Goal: Task Accomplishment & Management: Manage account settings

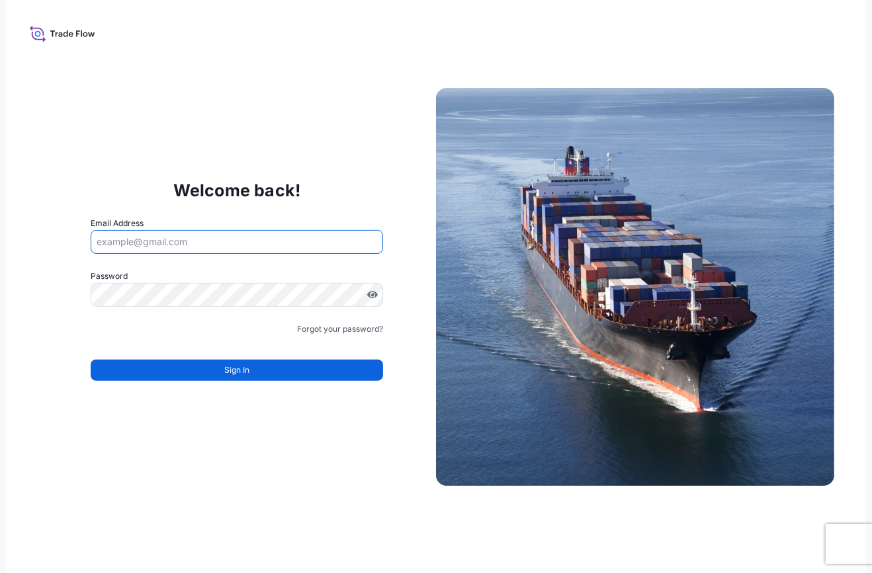
click at [269, 246] on input "Email Address" at bounding box center [237, 242] width 292 height 24
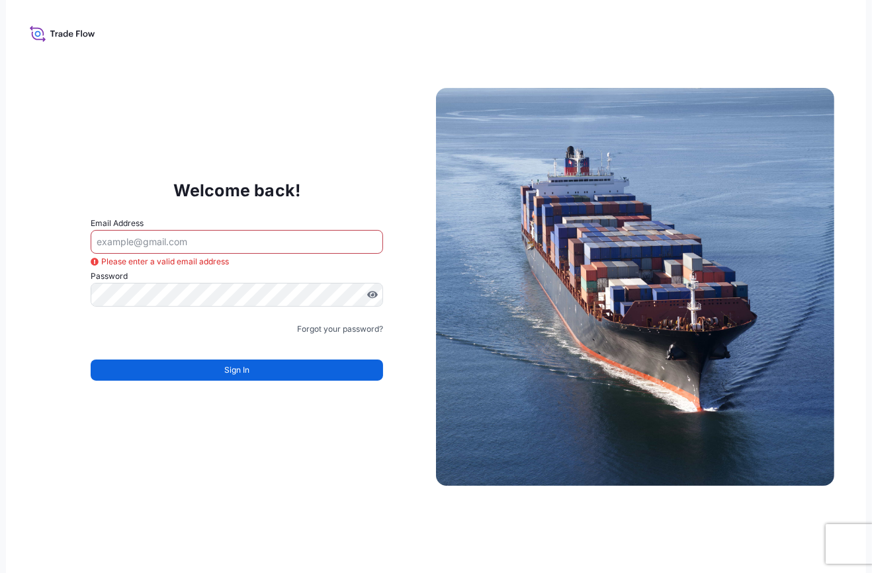
click at [324, 173] on div "Welcome back! Email Address Please enter a valid email address Password Must in…" at bounding box center [237, 287] width 398 height 272
click at [234, 238] on input "Email Address" at bounding box center [237, 242] width 292 height 24
type input "george.thomas@bdpint.com"
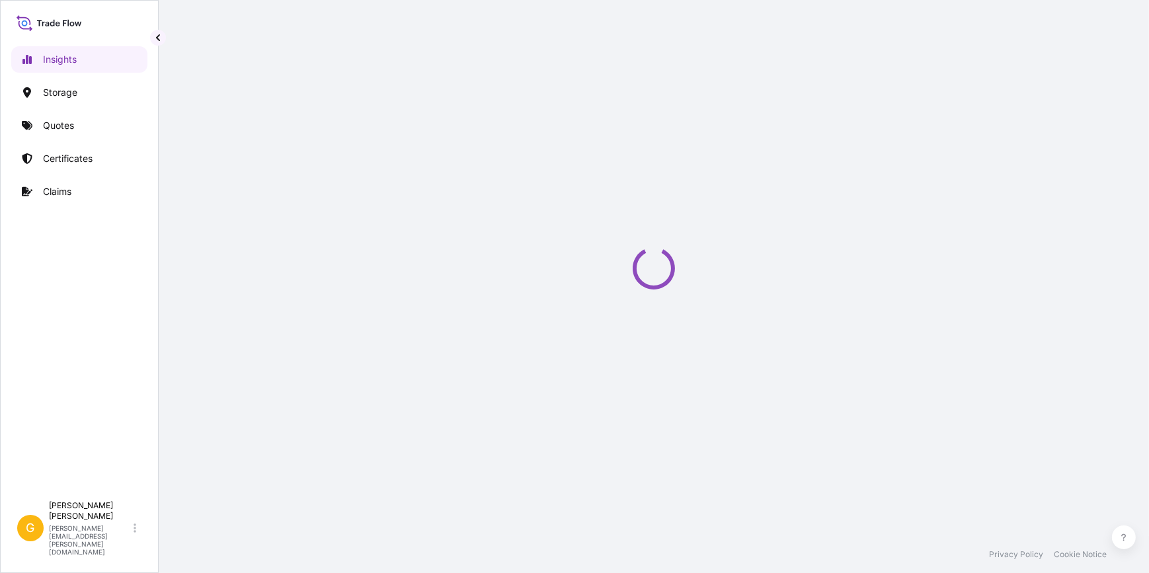
select select "2025"
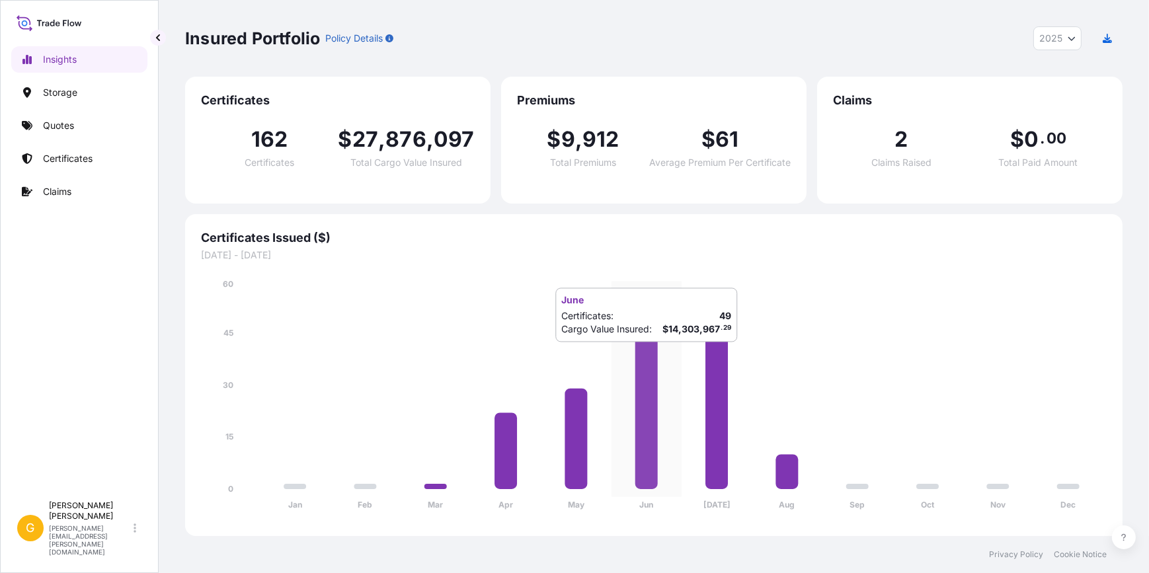
click at [638, 356] on icon at bounding box center [647, 404] width 22 height 170
click at [86, 132] on link "Quotes" at bounding box center [79, 125] width 136 height 26
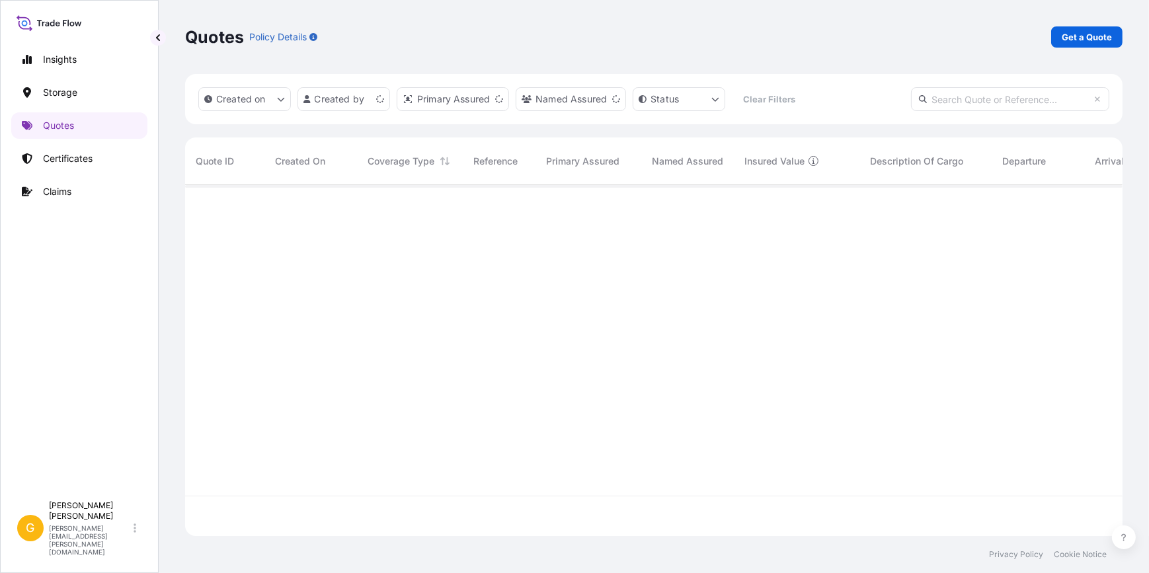
scroll to position [349, 929]
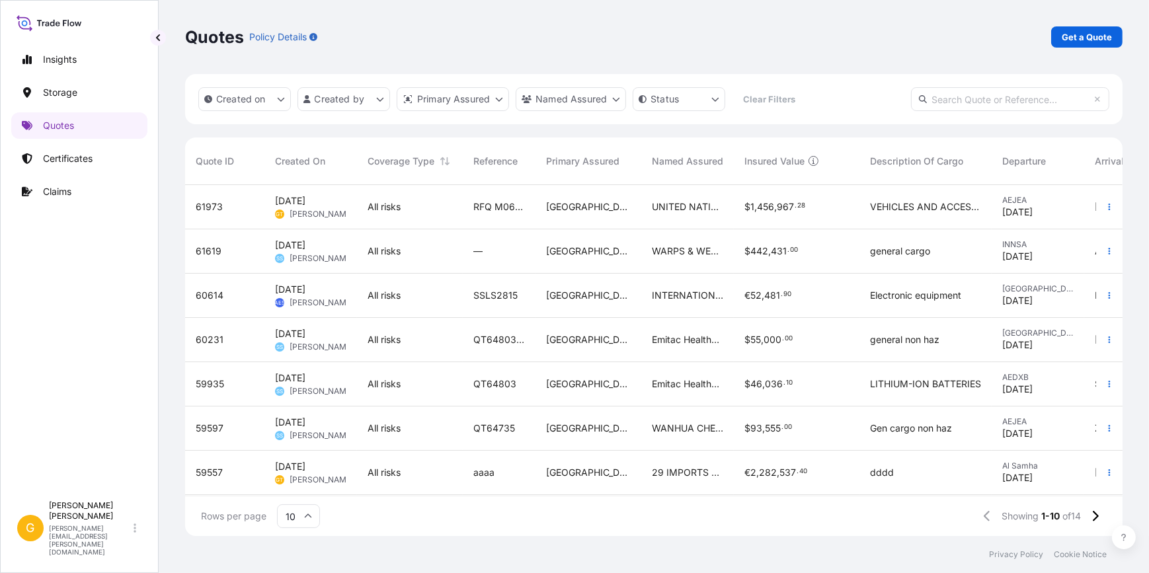
click at [945, 104] on input "text" at bounding box center [1010, 99] width 198 height 24
paste input "MEDUGK290690"
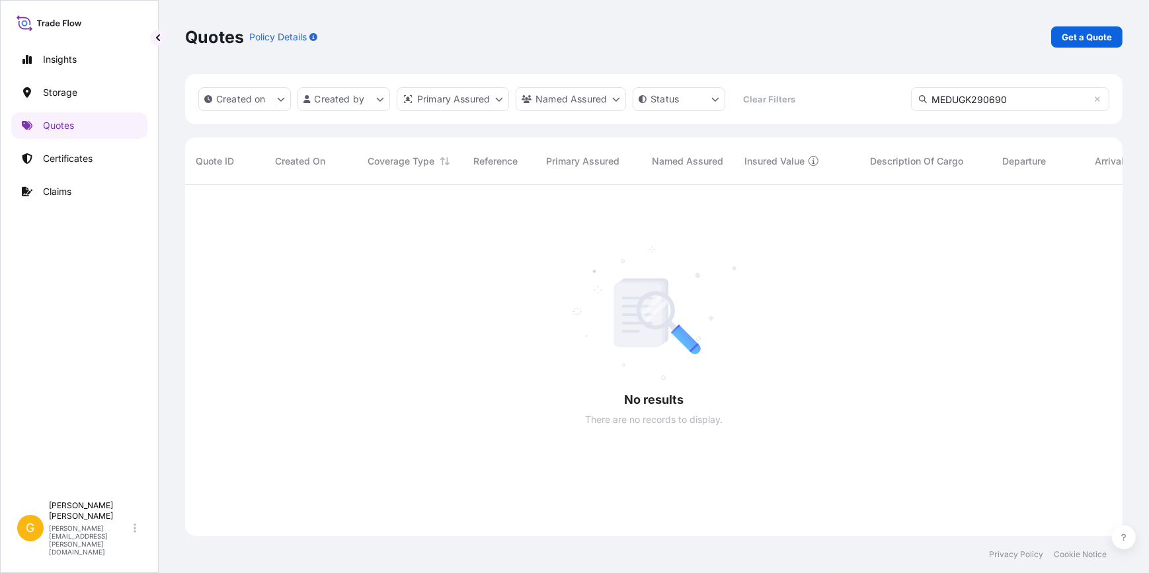
scroll to position [390, 929]
click at [952, 103] on input "MEDUGK290690" at bounding box center [1010, 99] width 198 height 24
paste input "A21001013884"
type input "A21001013884"
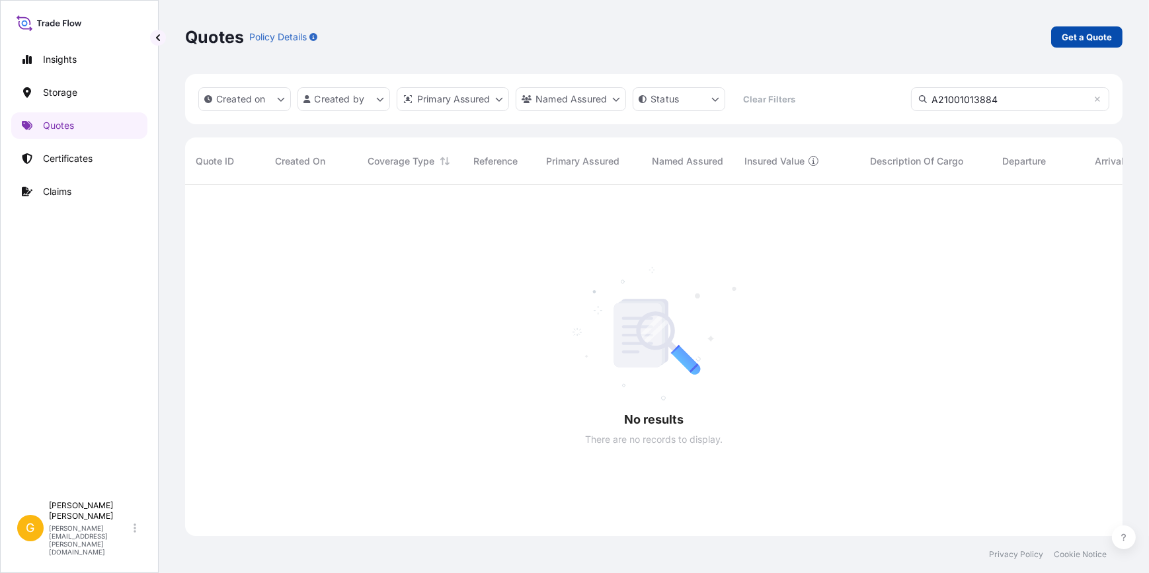
click at [1084, 40] on p "Get a Quote" at bounding box center [1087, 36] width 50 height 13
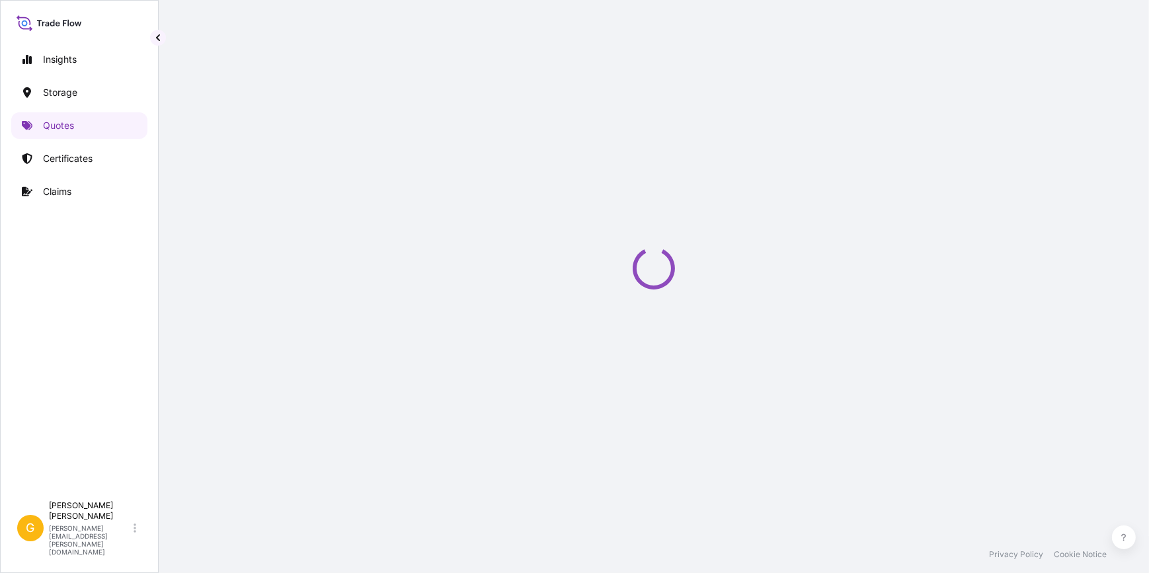
select select "Water"
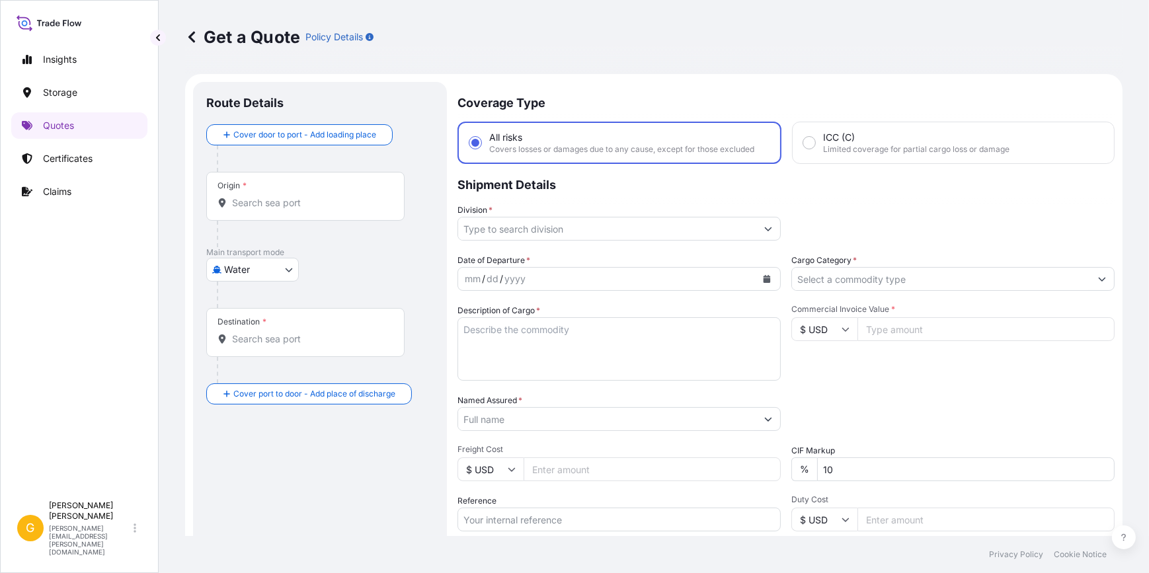
scroll to position [21, 0]
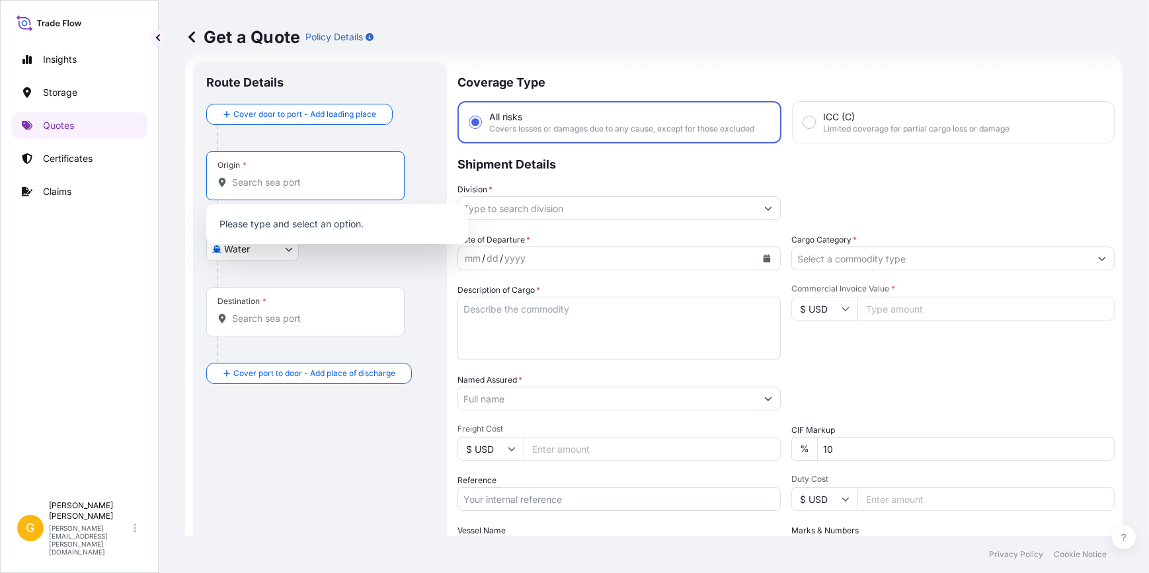
click at [292, 177] on input "Origin *" at bounding box center [310, 182] width 156 height 13
type input "V"
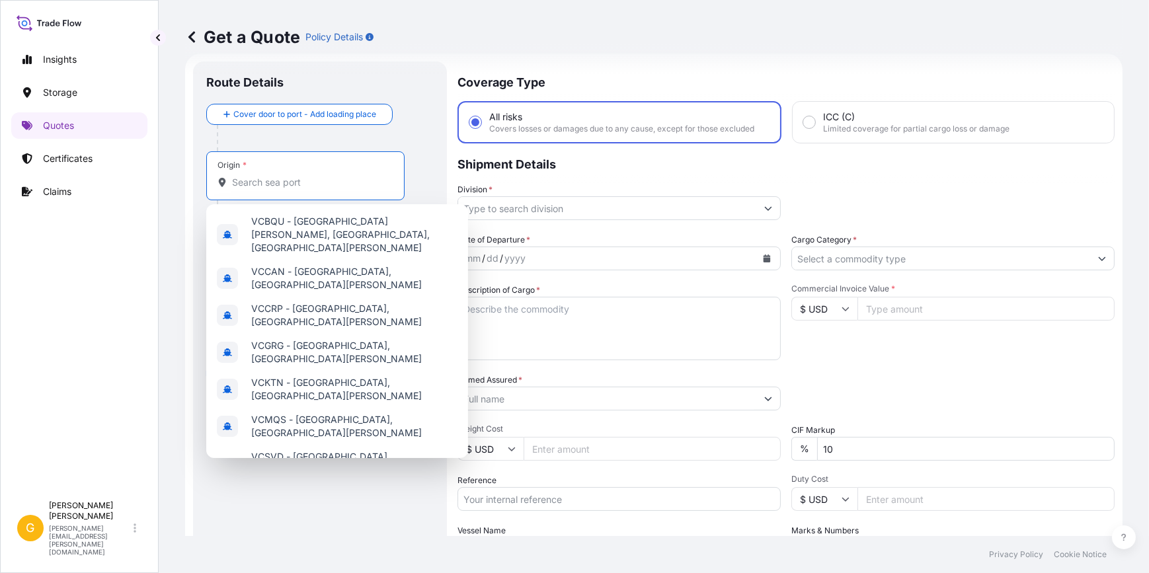
paste input "La Spezia"
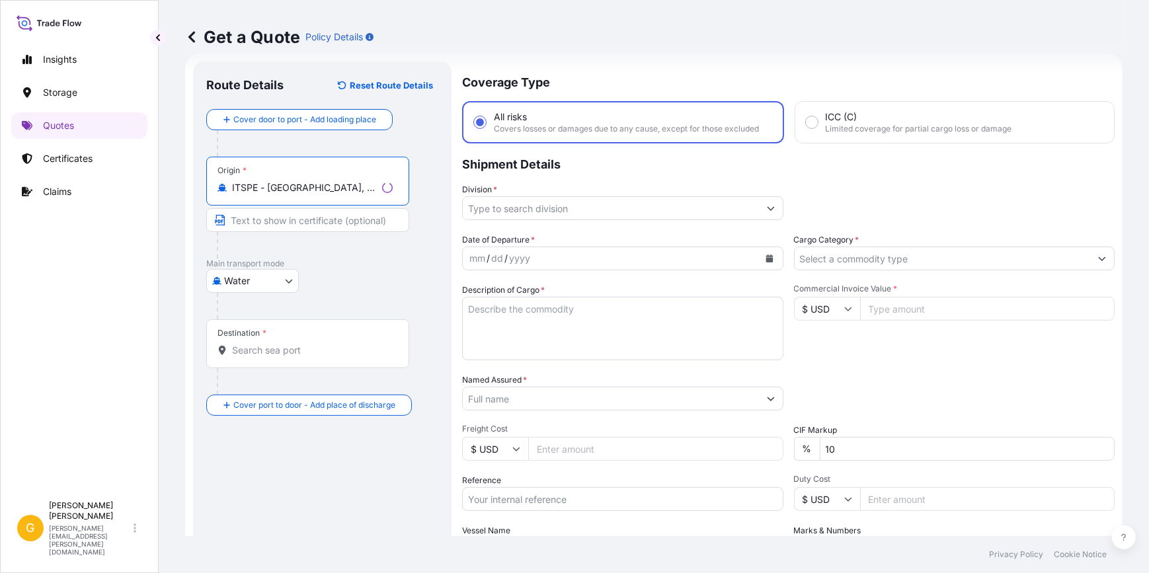
type input "ITSPE - La Spezia, Italy"
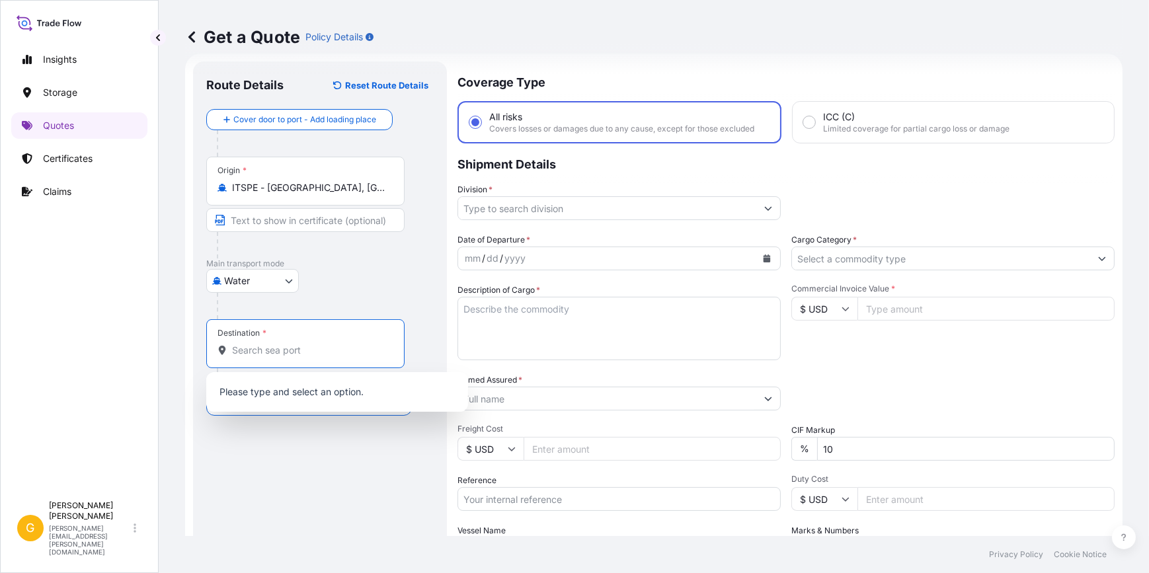
click at [265, 344] on input "Destination *" at bounding box center [310, 350] width 156 height 13
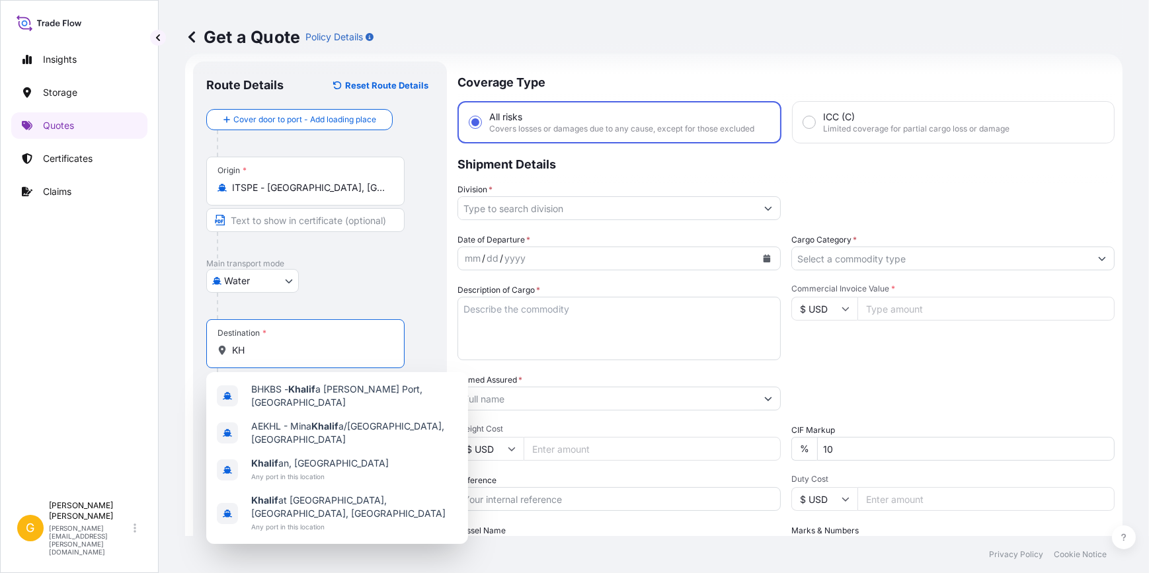
type input "K"
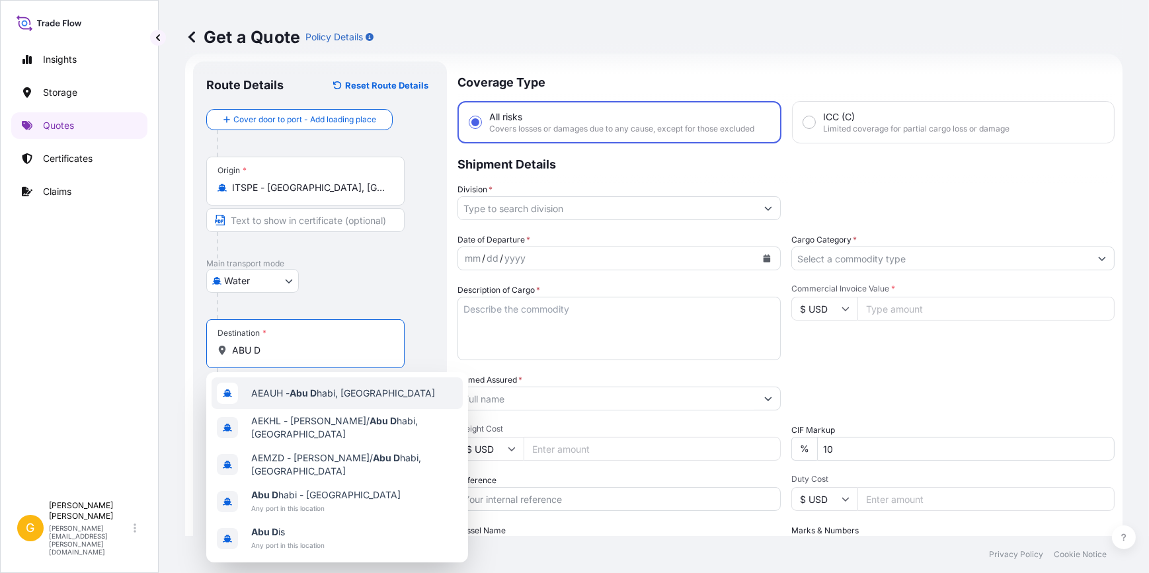
click at [350, 399] on span "AEAUH - Abu D habi, United Arab Emirates" at bounding box center [343, 393] width 184 height 13
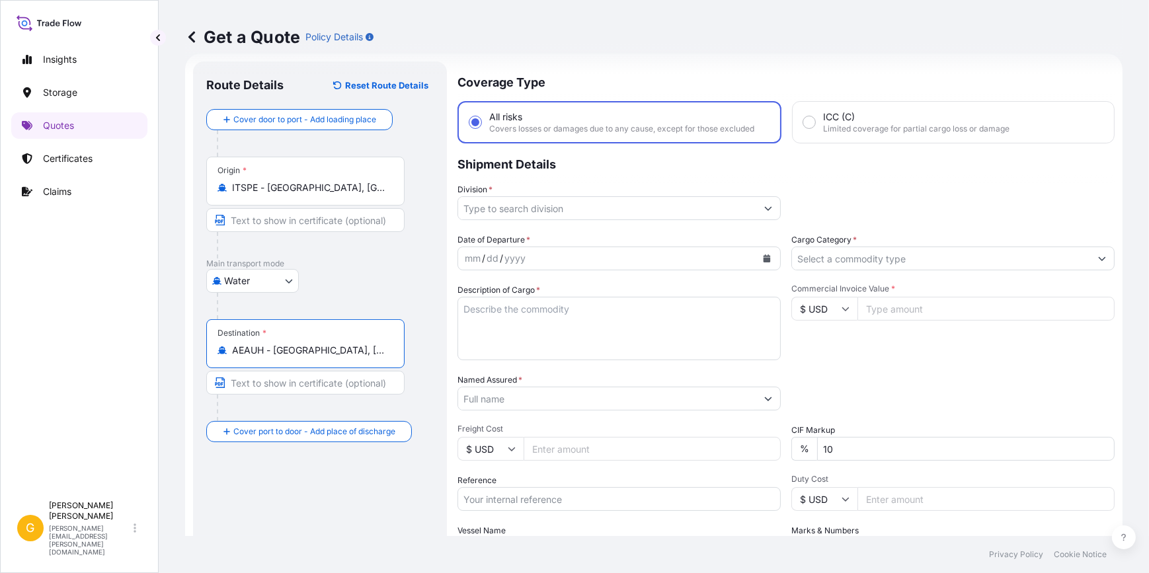
type input "AEAUH - Abu Dhabi, United Arab Emirates"
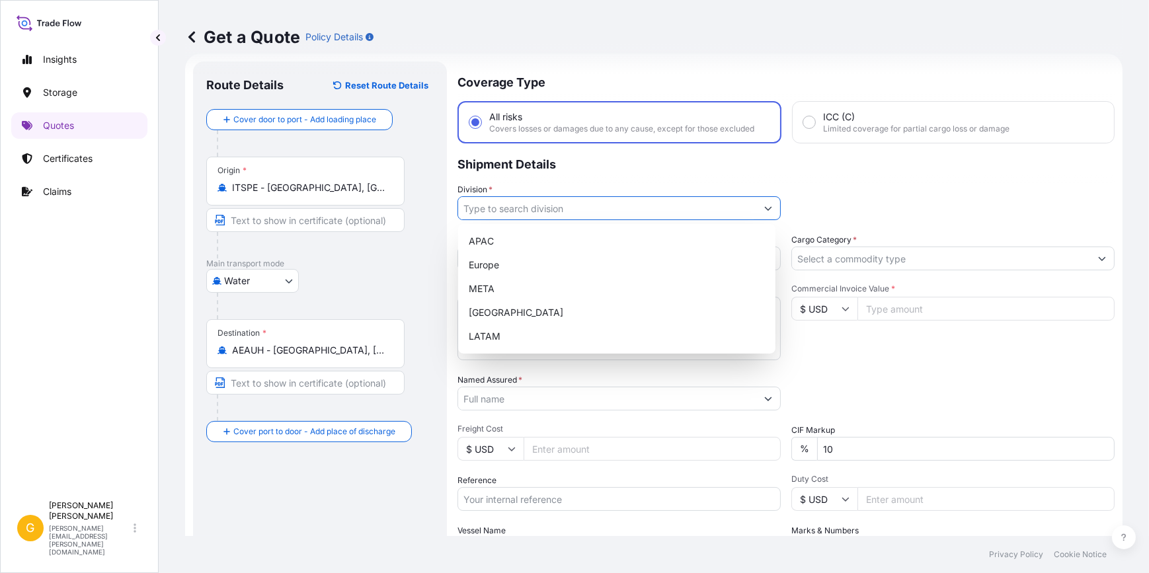
click at [538, 216] on input "Division *" at bounding box center [607, 208] width 298 height 24
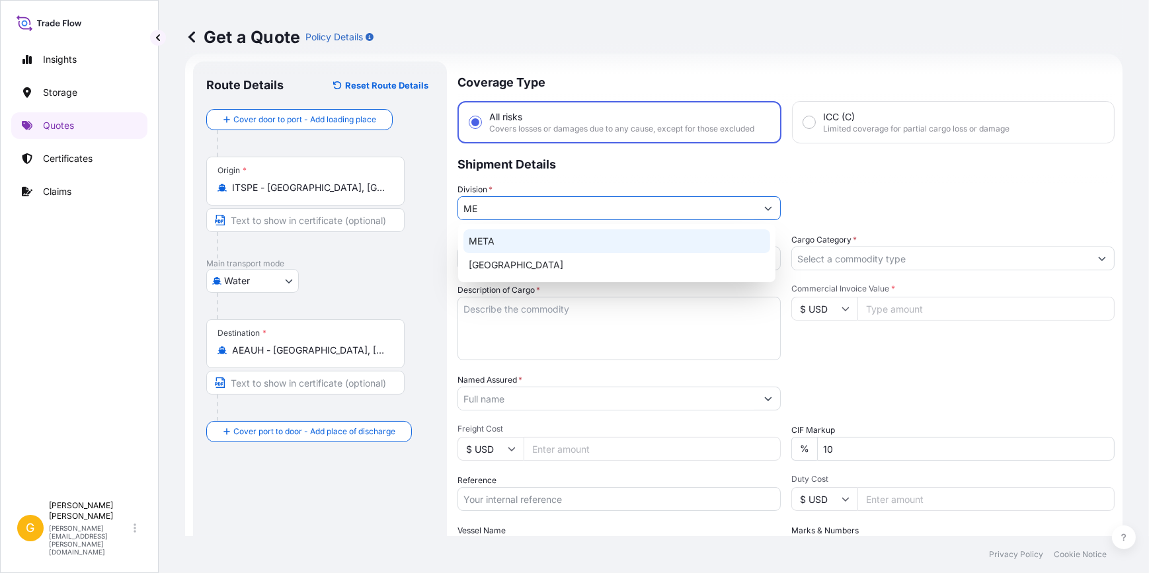
click at [526, 238] on div "META" at bounding box center [617, 241] width 307 height 24
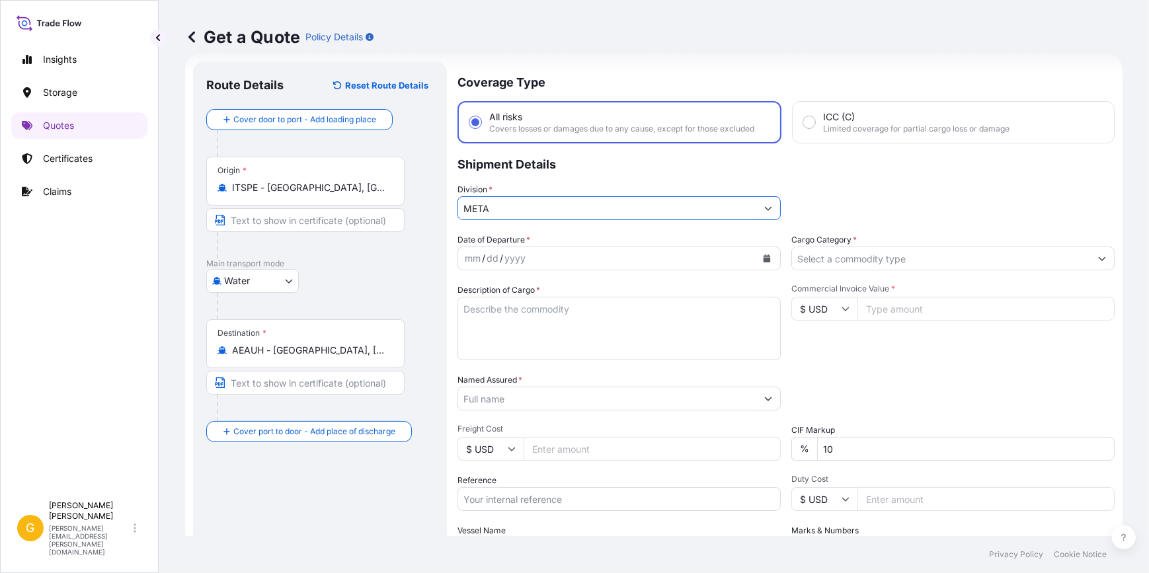
type input "META"
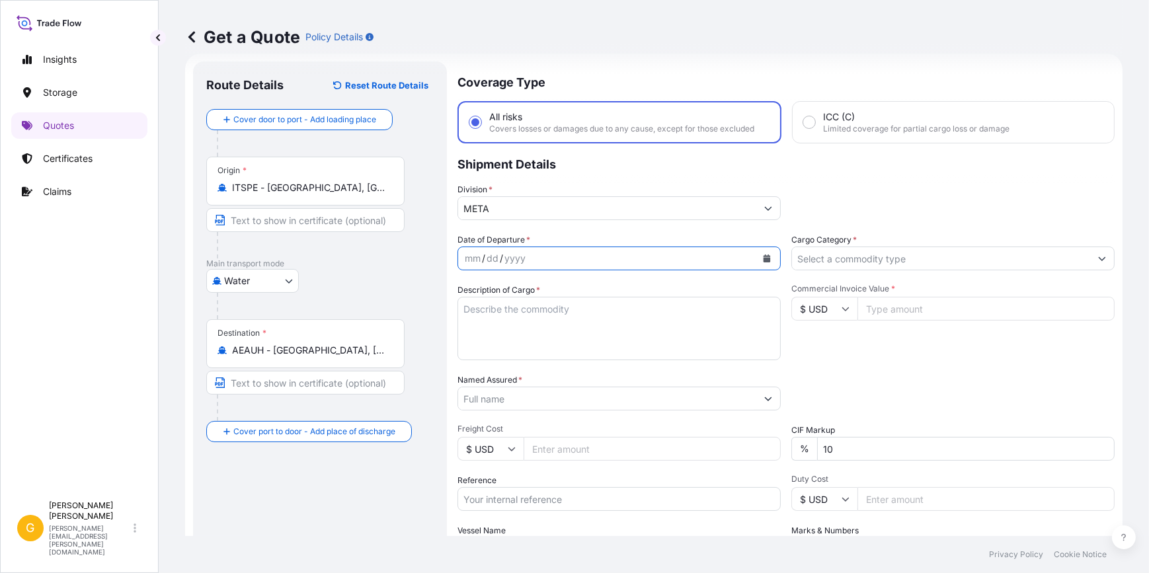
click at [759, 252] on button "Calendar" at bounding box center [767, 258] width 21 height 21
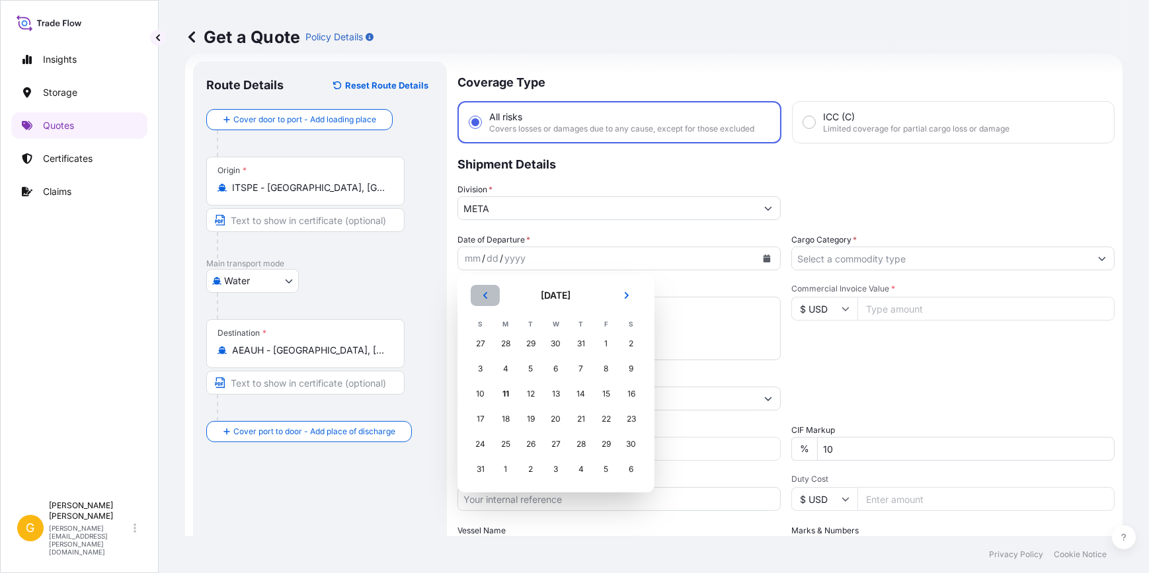
click at [483, 292] on icon "Previous" at bounding box center [485, 296] width 8 height 8
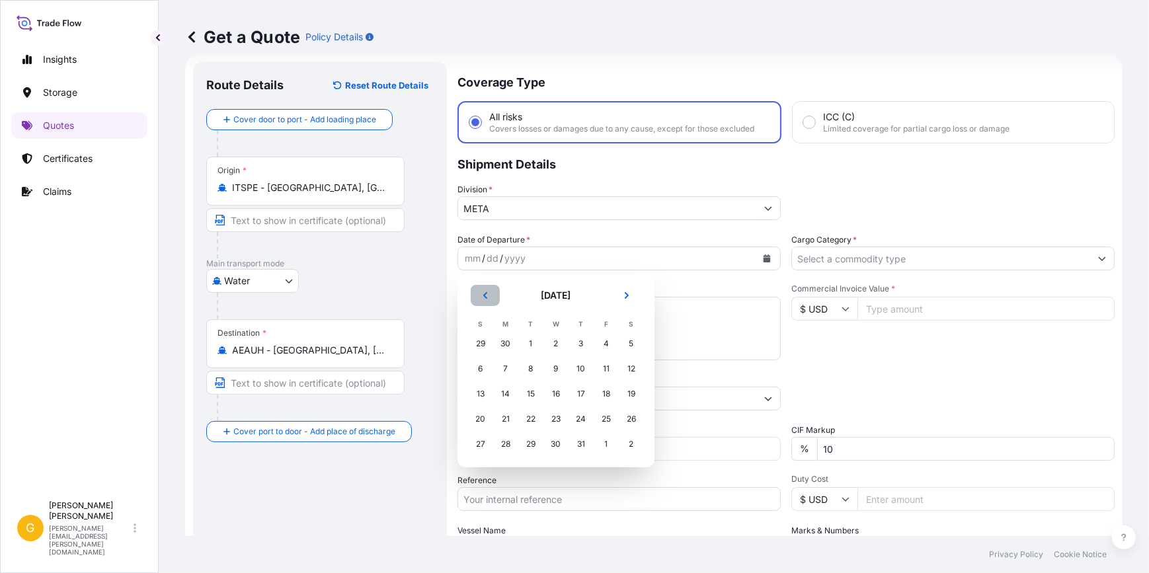
click at [483, 292] on icon "Previous" at bounding box center [485, 296] width 8 height 8
click at [606, 399] on div "20" at bounding box center [607, 394] width 24 height 24
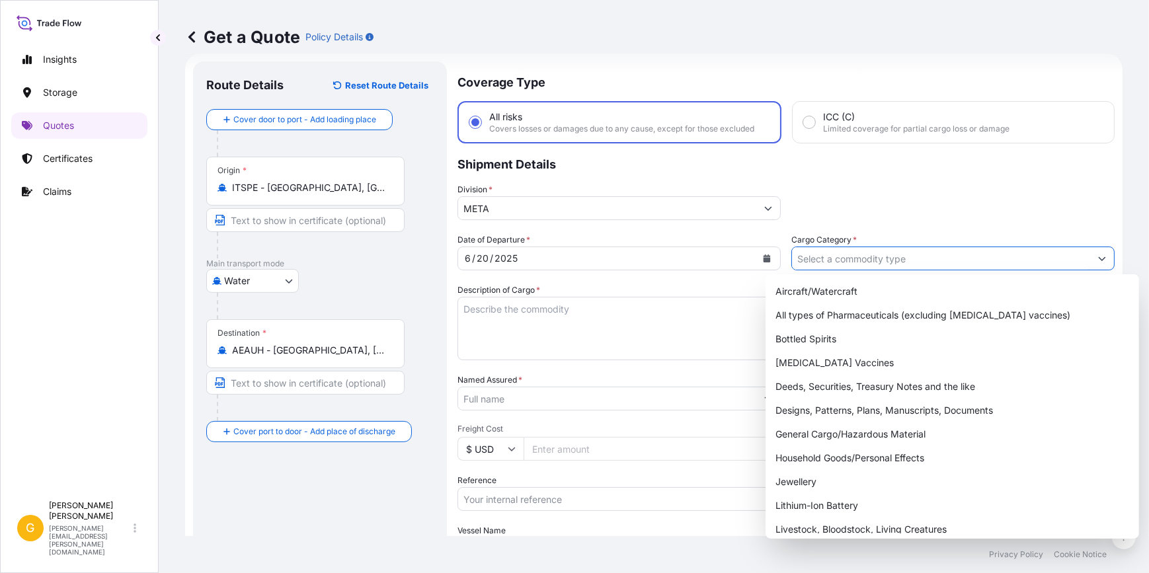
click at [843, 265] on input "Cargo Category *" at bounding box center [941, 259] width 298 height 24
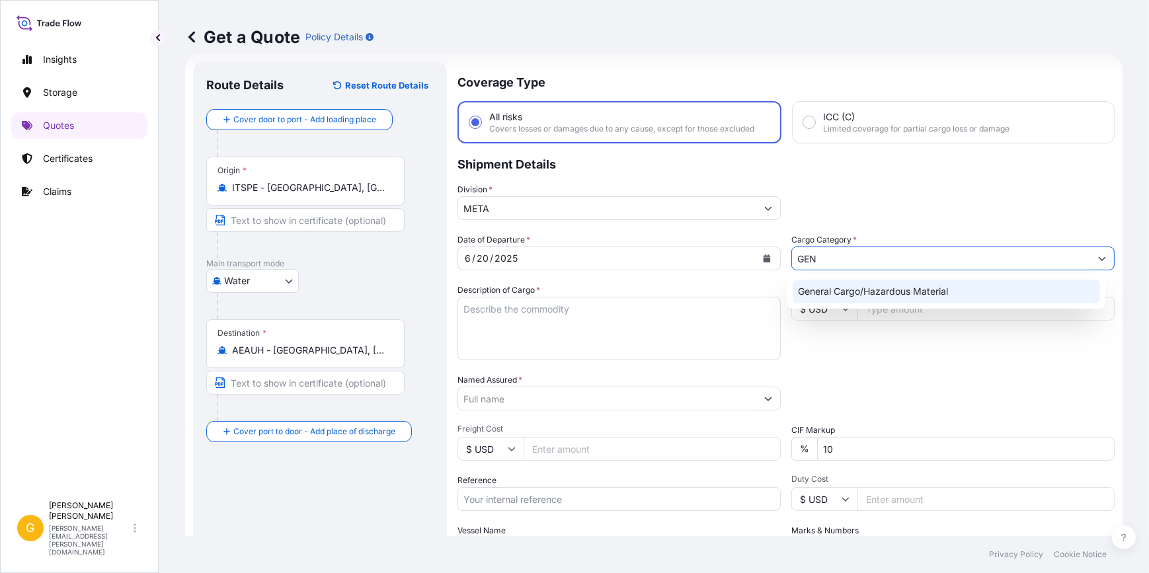
click at [856, 294] on div "General Cargo/Hazardous Material" at bounding box center [946, 292] width 307 height 24
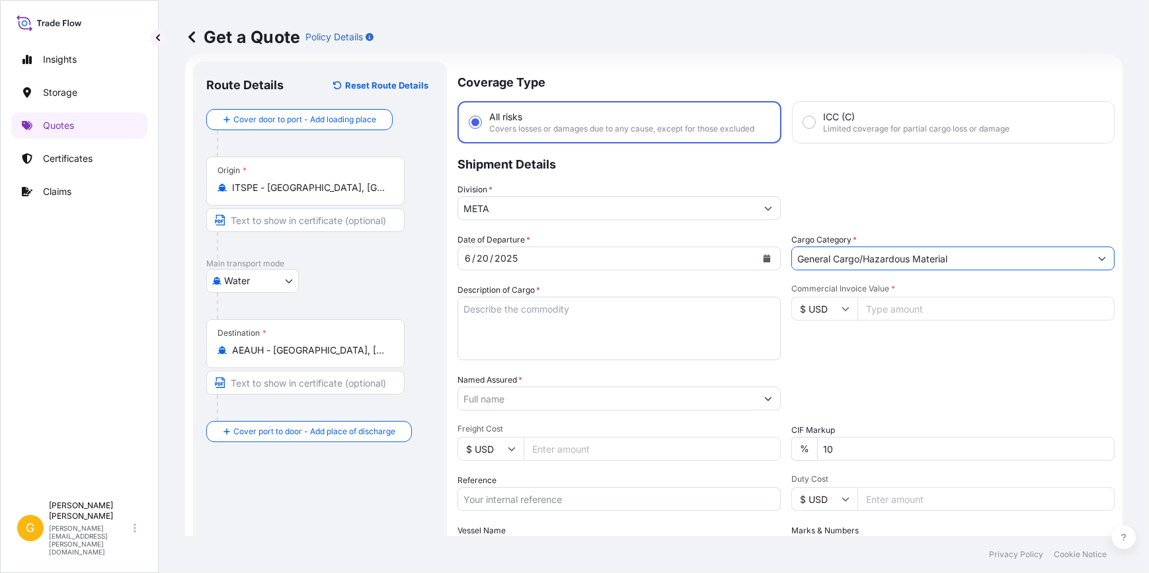
type input "General Cargo/Hazardous Material"
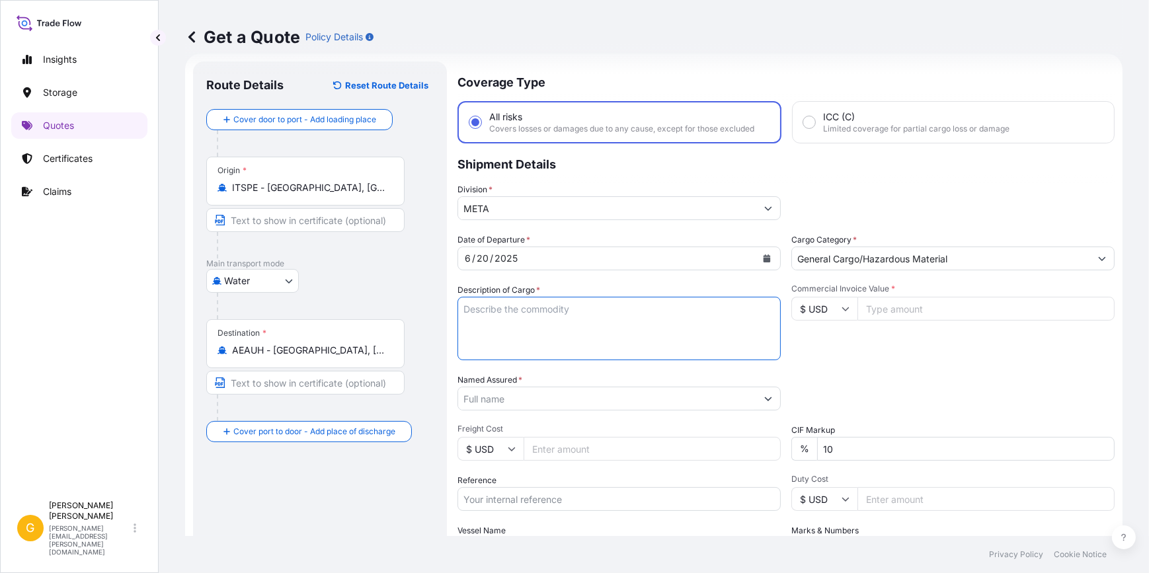
click at [648, 330] on textarea "Description of Cargo *" at bounding box center [619, 328] width 323 height 63
paste textarea "RCWALL"
type textarea "26X40HC STC: RCWALL"
click at [575, 510] on div "Date of Departure * 6 / 20 / 2025 Cargo Category * General Cargo/Hazardous Mate…" at bounding box center [786, 397] width 657 height 328
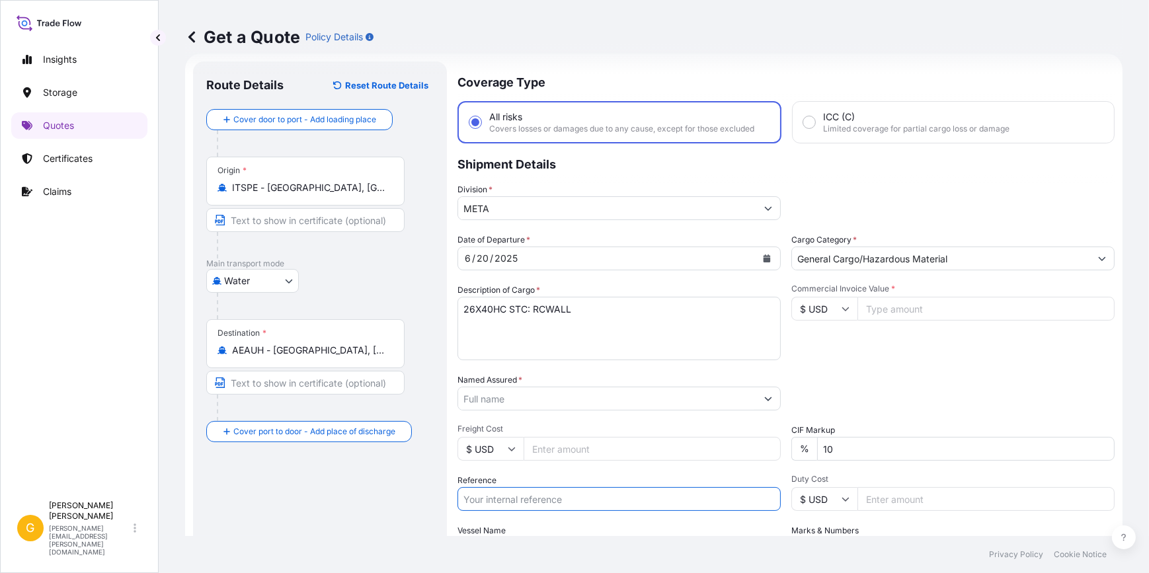
click at [557, 504] on input "Reference" at bounding box center [619, 499] width 323 height 24
paste input "A21001013884"
type input "A21001013884"
click at [530, 308] on textarea "26X40HC STC: RCWALL" at bounding box center [619, 328] width 323 height 63
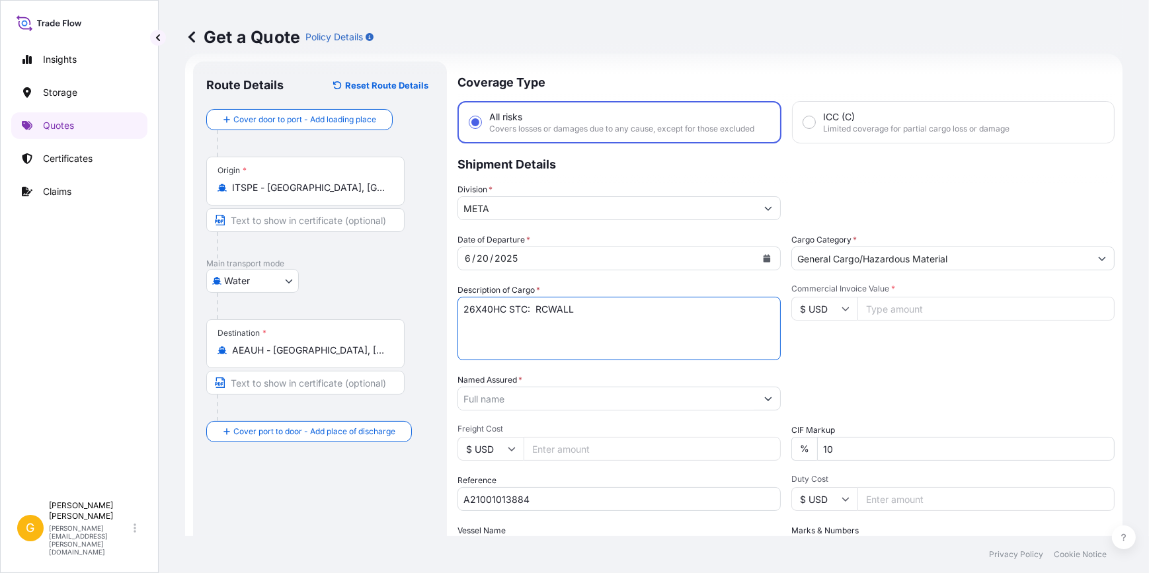
paste textarea "78 PACKAGES"
type textarea "26X40HC STC: 78 PACKAGES OF RCWALL"
click at [842, 310] on icon at bounding box center [846, 309] width 8 height 8
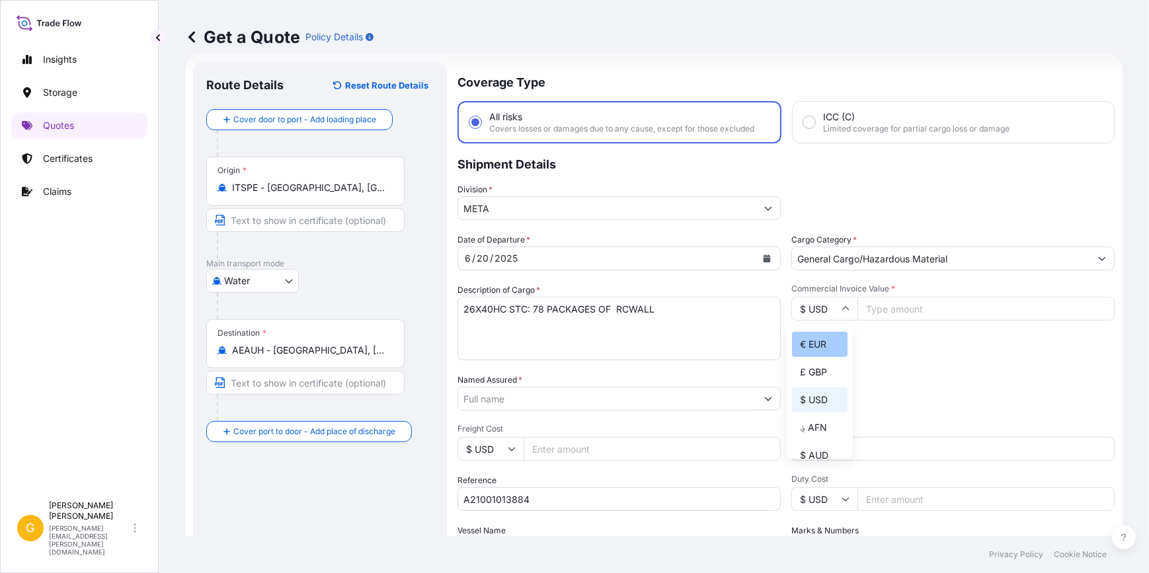
click at [825, 339] on div "€ EUR" at bounding box center [820, 344] width 56 height 25
type input "€ EUR"
click at [897, 308] on input "Commercial Invoice Value *" at bounding box center [986, 309] width 257 height 24
type input "2075034"
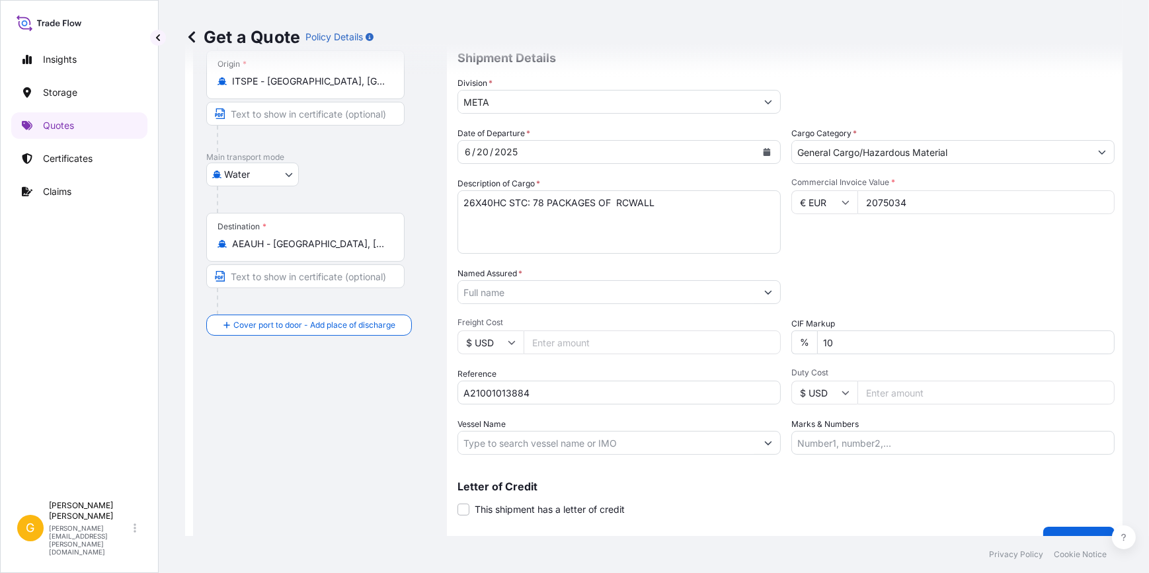
scroll to position [151, 0]
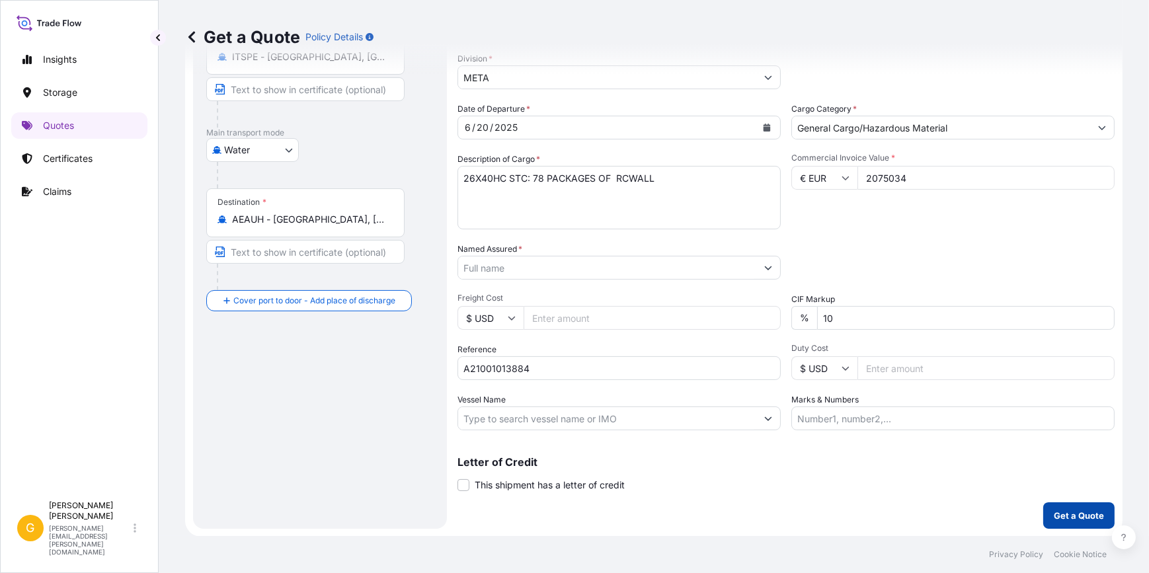
click at [1054, 515] on p "Get a Quote" at bounding box center [1079, 515] width 50 height 13
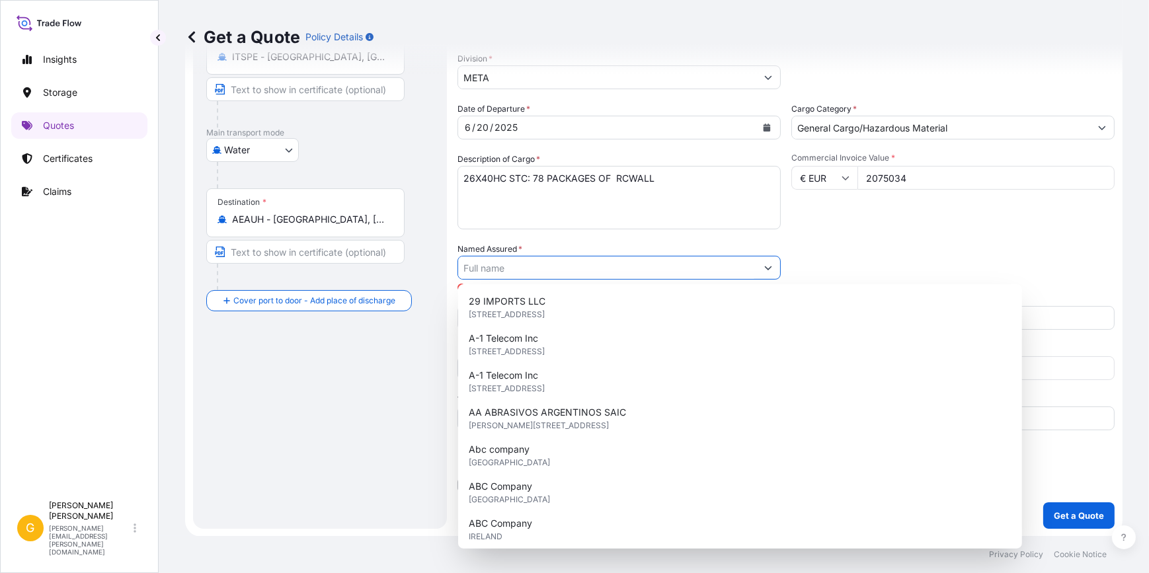
click at [624, 271] on input "Named Assured *" at bounding box center [607, 268] width 298 height 24
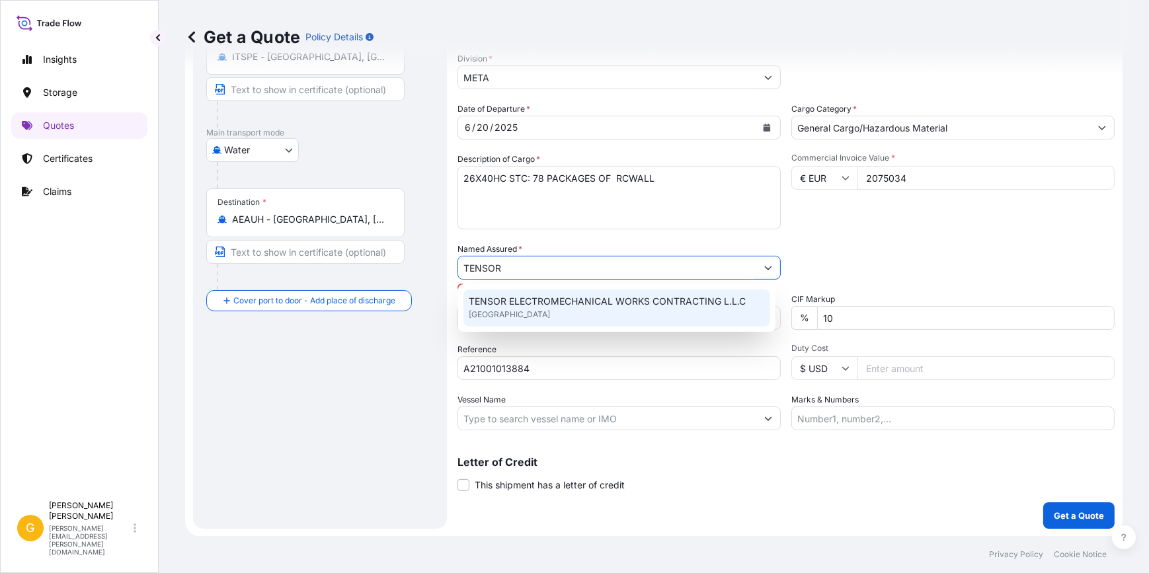
click at [612, 308] on div "TENSOR ELECTROMECHANICAL WORKS CONTRACTING L.L.C United Kingdom" at bounding box center [617, 308] width 307 height 37
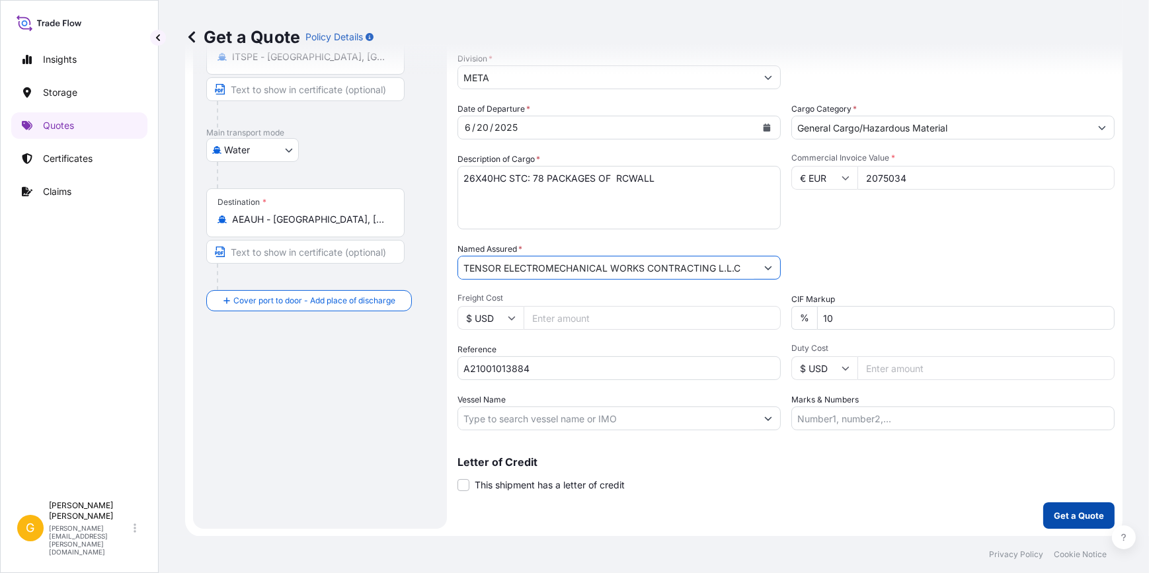
type input "TENSOR ELECTROMECHANICAL WORKS CONTRACTING L.L.C"
click at [1072, 512] on p "Get a Quote" at bounding box center [1079, 515] width 50 height 13
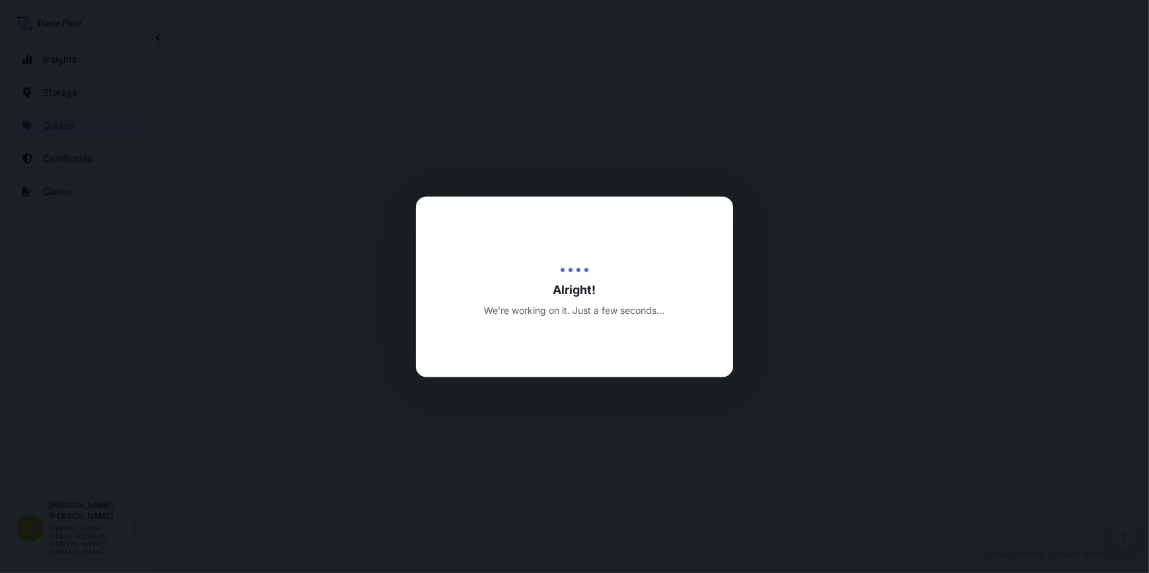
select select "Water"
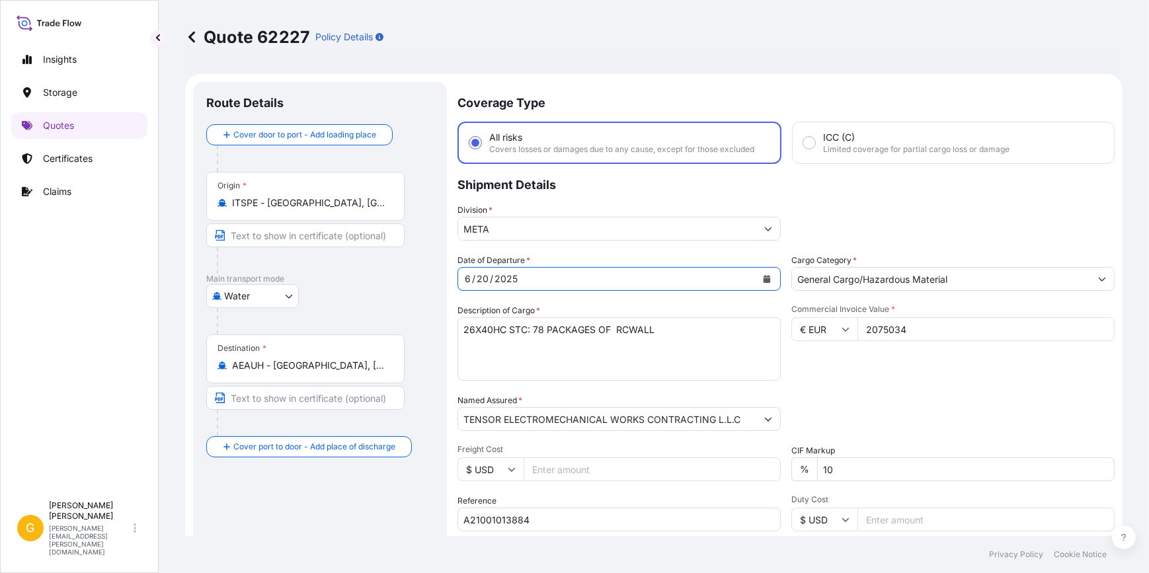
click at [761, 283] on button "Calendar" at bounding box center [767, 279] width 21 height 21
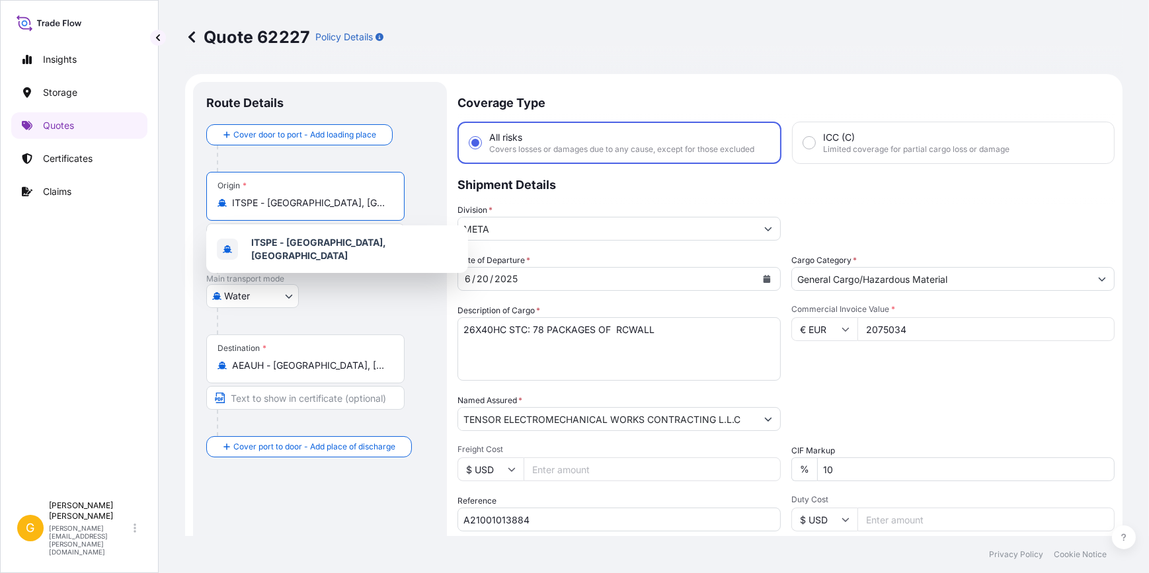
click at [336, 200] on input "ITSPE - La Spezia, Italy" at bounding box center [310, 202] width 156 height 13
drag, startPoint x: 336, startPoint y: 200, endPoint x: 201, endPoint y: 196, distance: 135.0
click at [201, 196] on div "Route Details Cover door to port - Add loading place Place of loading Road / In…" at bounding box center [320, 381] width 254 height 599
type input "\"
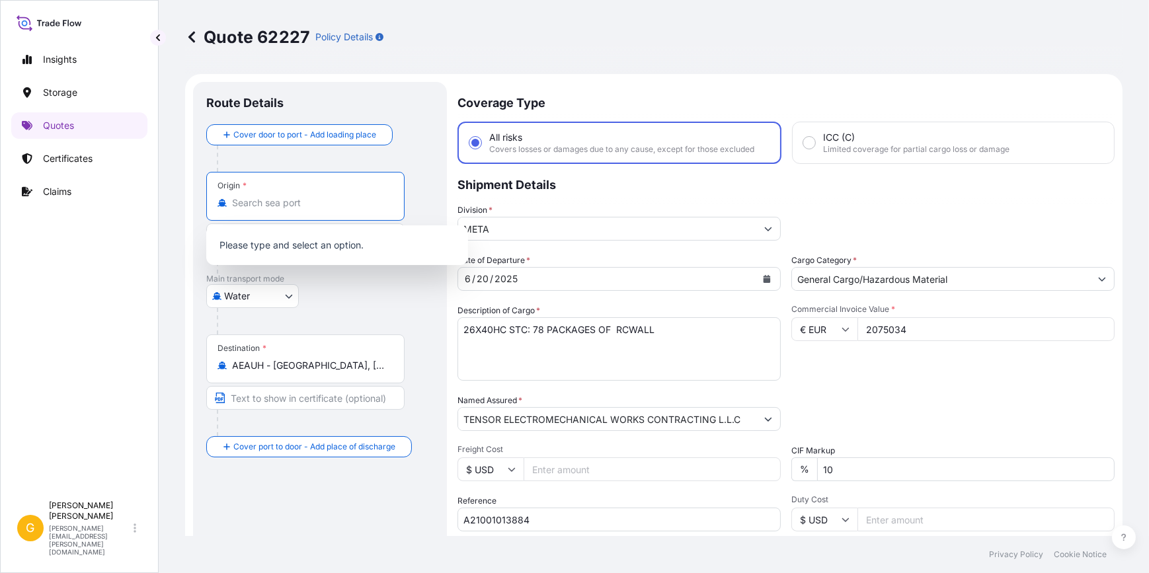
type input "ITSPE - La Spezia, Italy"
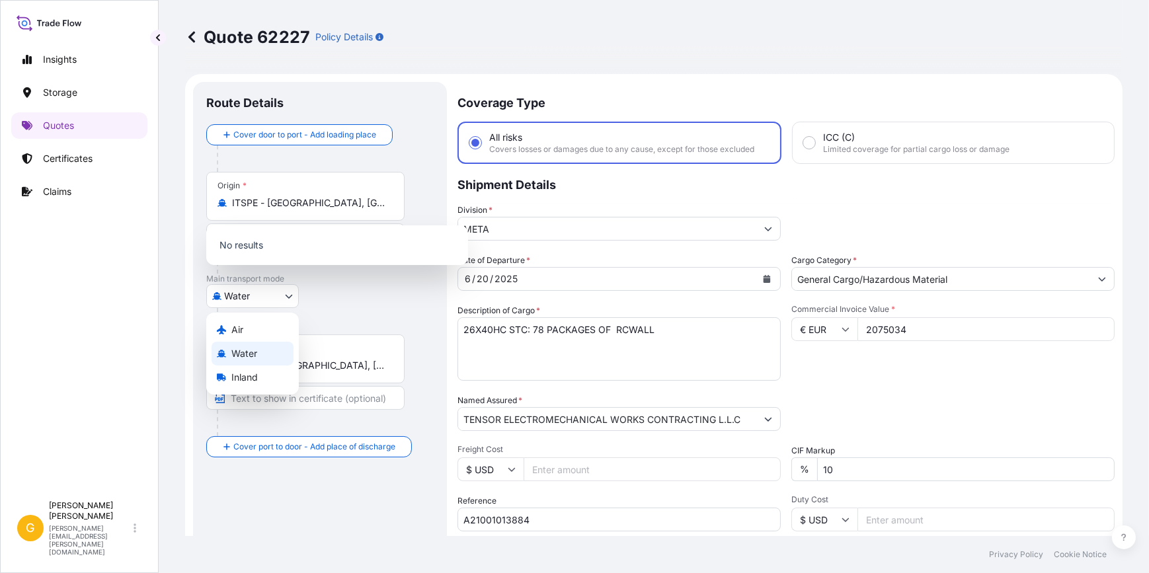
click at [269, 302] on body "1 option available. 0 options available. Insights Storage Quotes Certificates C…" at bounding box center [574, 286] width 1149 height 573
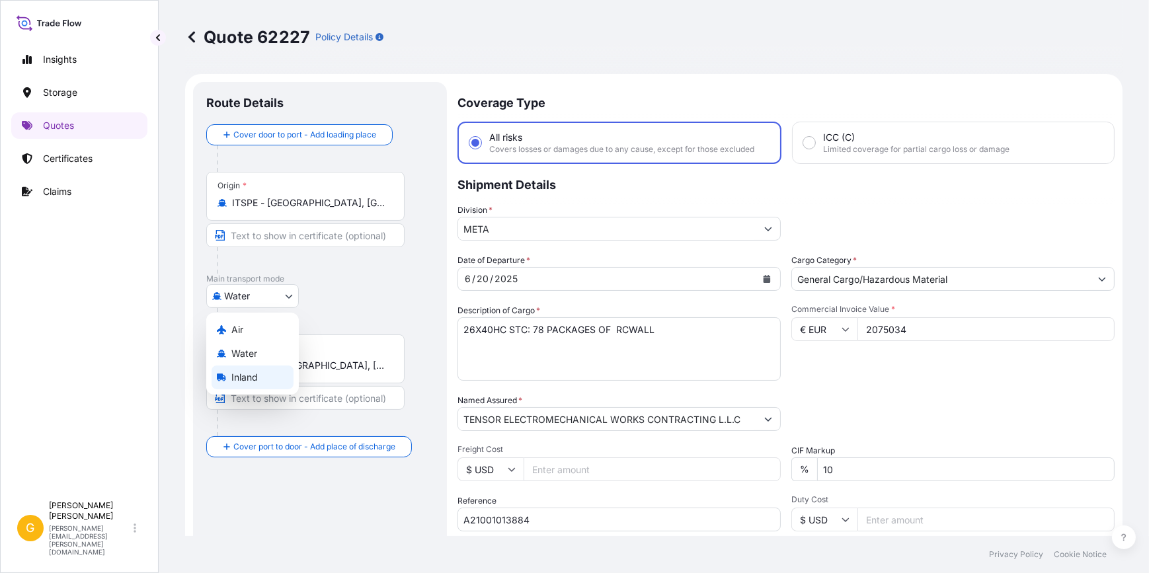
click at [261, 386] on div "Inland" at bounding box center [253, 378] width 82 height 24
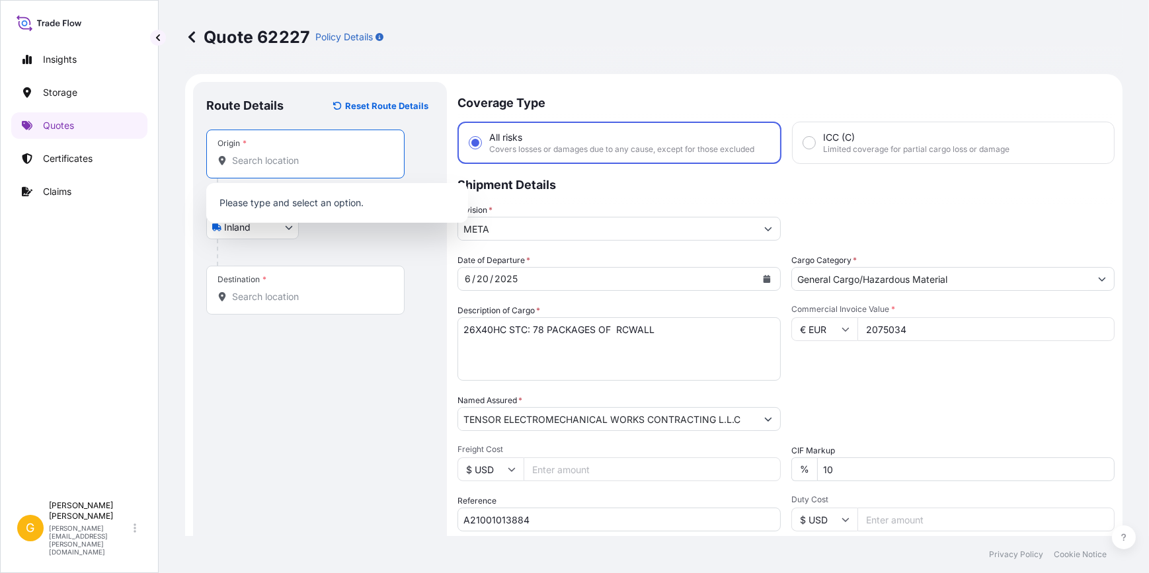
click at [271, 161] on input "Origin *" at bounding box center [310, 160] width 156 height 13
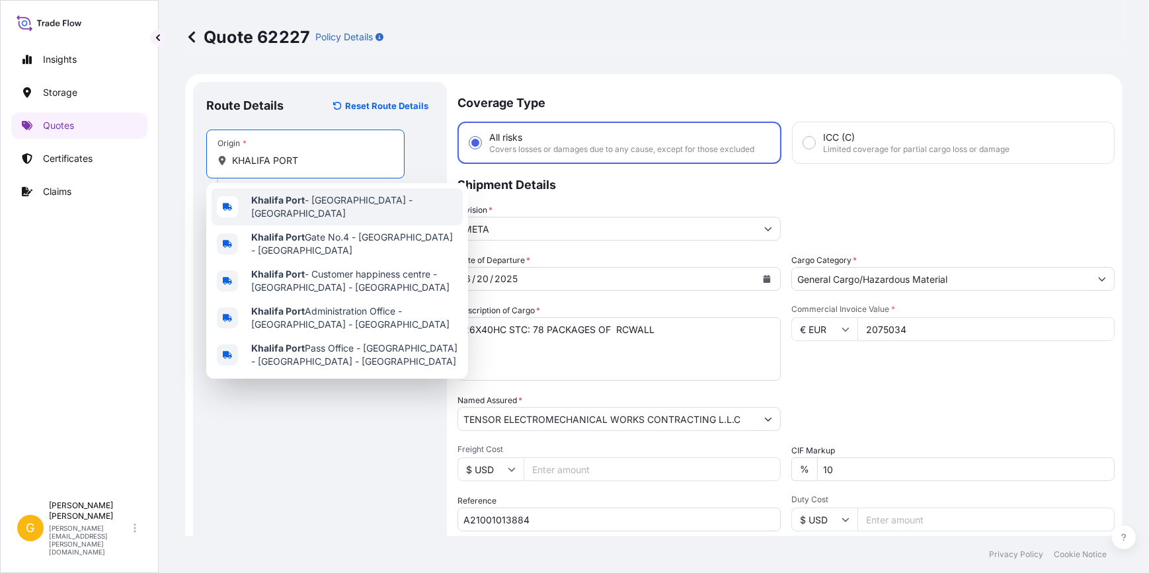
click at [382, 210] on span "Khalifa Port - Abu Dhabi - United Arab Emirates" at bounding box center [354, 207] width 206 height 26
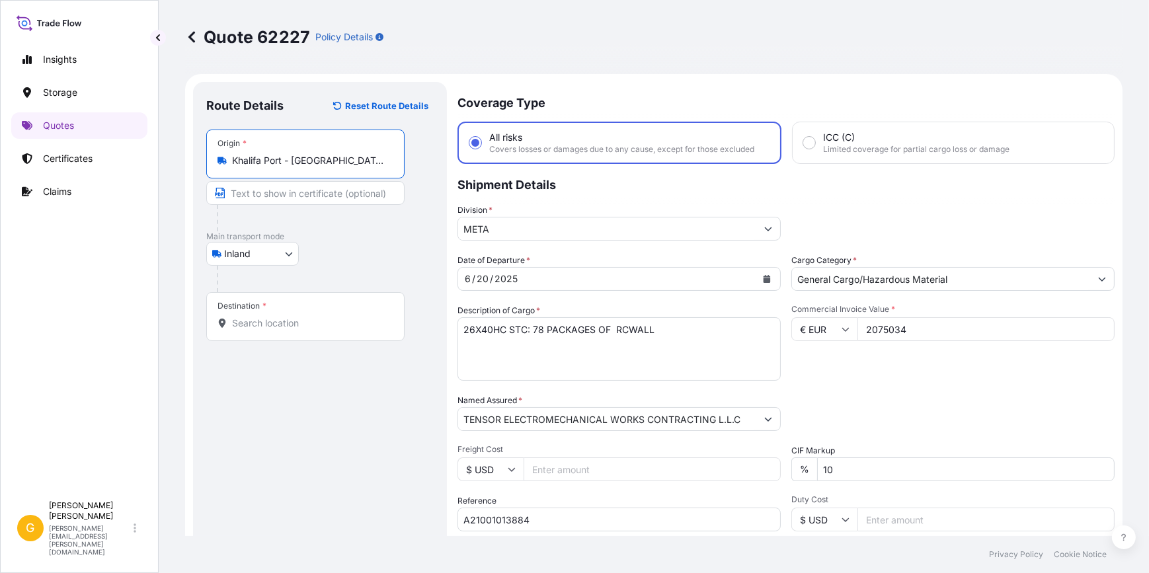
type input "Khalifa Port - Abu Dhabi - United Arab Emirates"
click at [271, 330] on div "Destination *" at bounding box center [305, 316] width 198 height 49
click at [271, 330] on input "Destination *" at bounding box center [310, 323] width 156 height 13
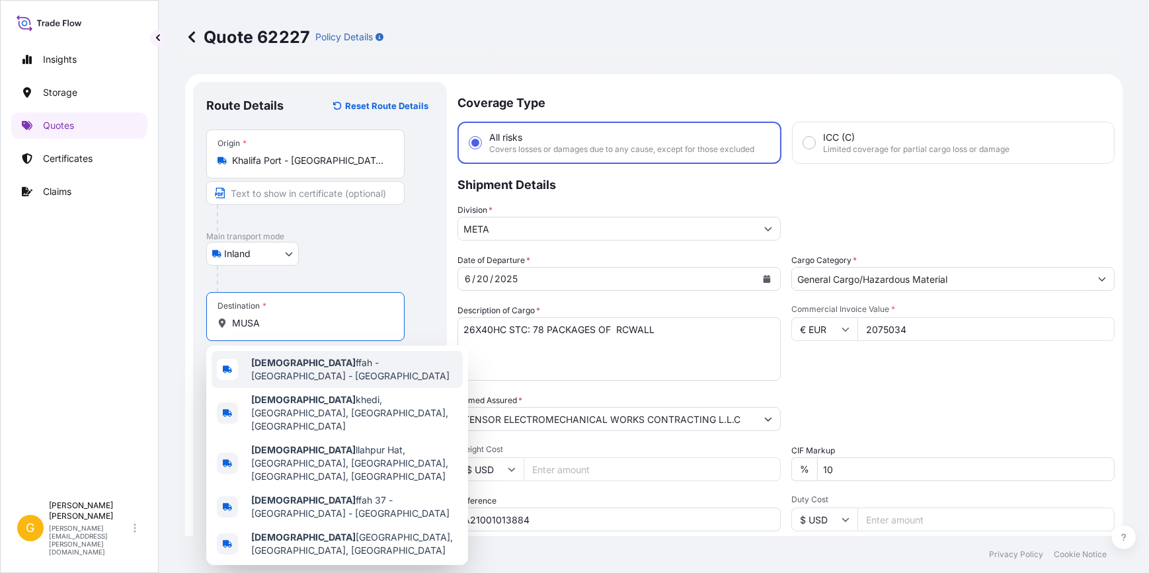
click at [312, 378] on div "Musa ffah - Abu Dhabi - United Arab Emirates" at bounding box center [337, 369] width 251 height 37
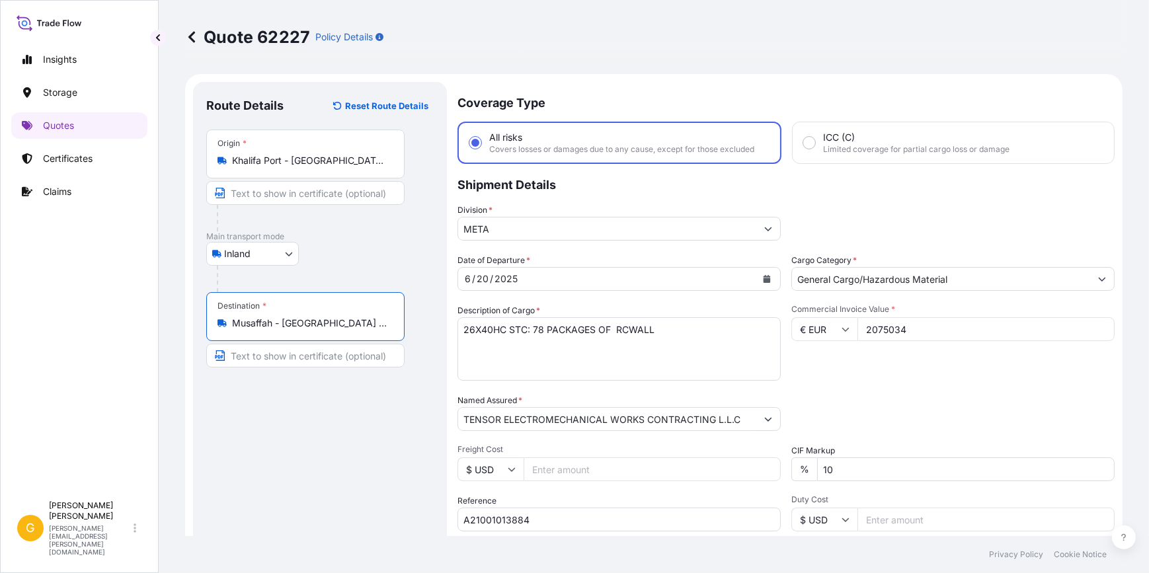
type input "Musaffah - Abu Dhabi - United Arab Emirates"
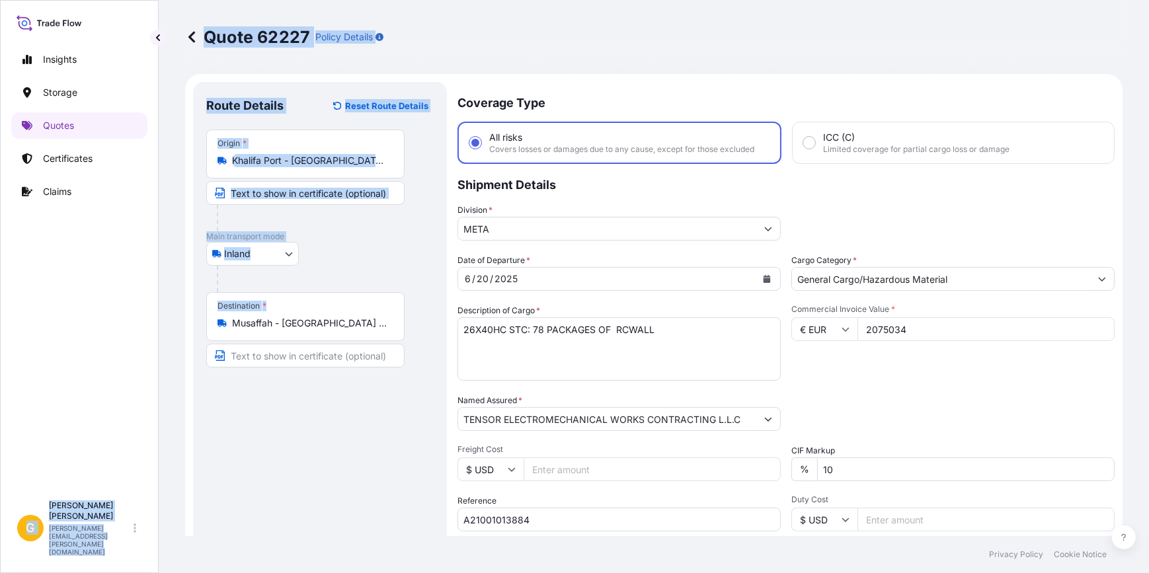
drag, startPoint x: 388, startPoint y: 327, endPoint x: 158, endPoint y: 281, distance: 234.6
click at [158, 281] on div "Insights Storage Quotes Certificates Claims G George Thomas george.thomas@bdpin…" at bounding box center [574, 286] width 1149 height 573
drag, startPoint x: 158, startPoint y: 281, endPoint x: 284, endPoint y: 322, distance: 132.8
click at [284, 322] on input "Musaffah - Abu Dhabi - United Arab Emirates" at bounding box center [310, 323] width 156 height 13
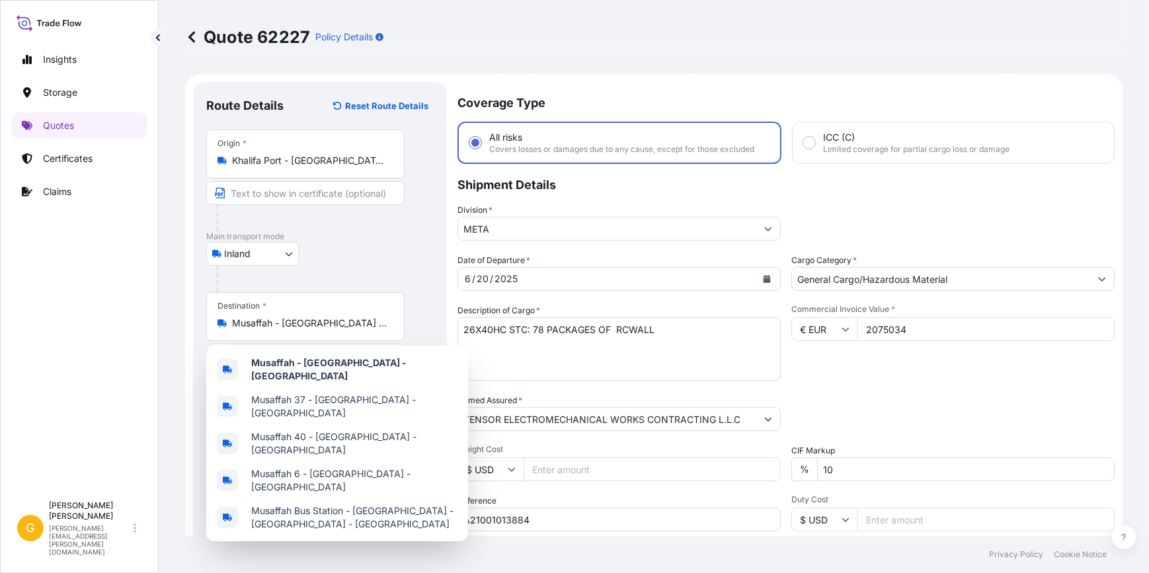
click at [376, 330] on div "Destination * Musaffah - Abu Dhabi - United Arab Emirates" at bounding box center [305, 316] width 198 height 49
click at [376, 330] on input "Musaffah - Abu Dhabi - United Arab Emirates" at bounding box center [310, 323] width 156 height 13
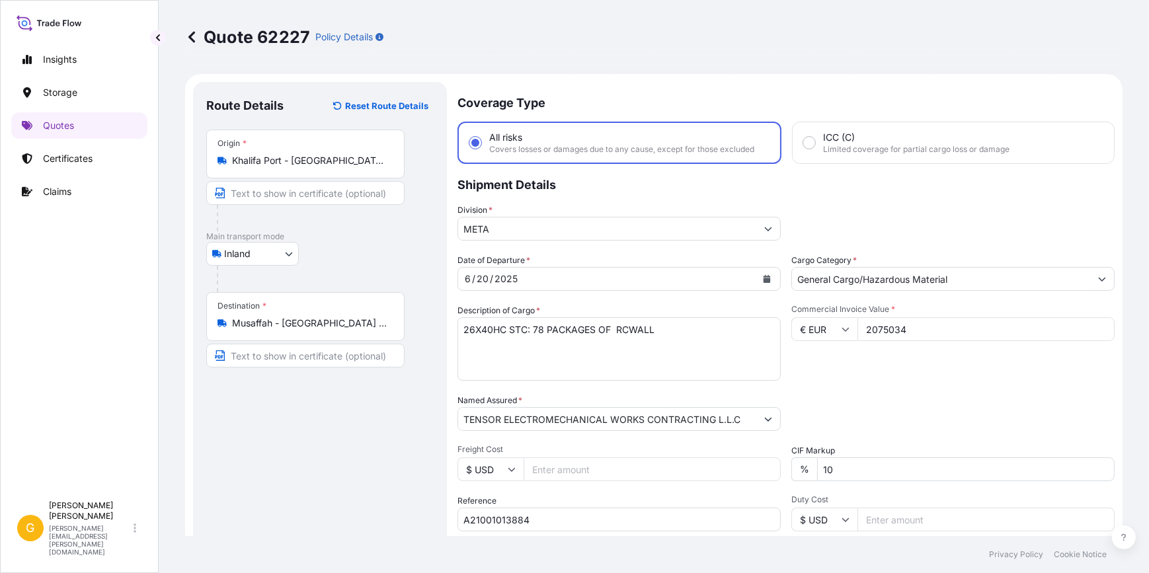
drag, startPoint x: 396, startPoint y: 323, endPoint x: 224, endPoint y: 324, distance: 171.3
click at [224, 324] on div "Destination * Musaffah - Abu Dhabi - United Arab Emirates" at bounding box center [305, 316] width 198 height 49
drag, startPoint x: 224, startPoint y: 324, endPoint x: 260, endPoint y: 326, distance: 35.8
click at [260, 326] on input "Musaffah - Abu Dhabi - United Arab Emirates" at bounding box center [310, 323] width 156 height 13
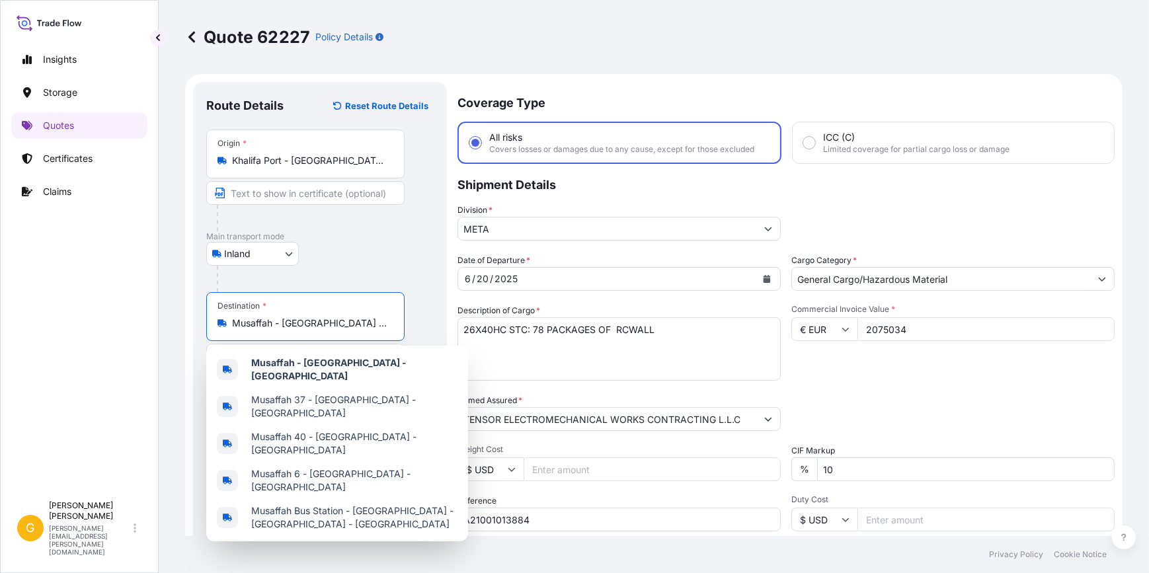
scroll to position [0, 41]
drag, startPoint x: 231, startPoint y: 323, endPoint x: 427, endPoint y: 337, distance: 196.2
click at [427, 337] on div "Destination * Musaffah - Abu Dhabi - United Arab Emirates" at bounding box center [320, 329] width 228 height 75
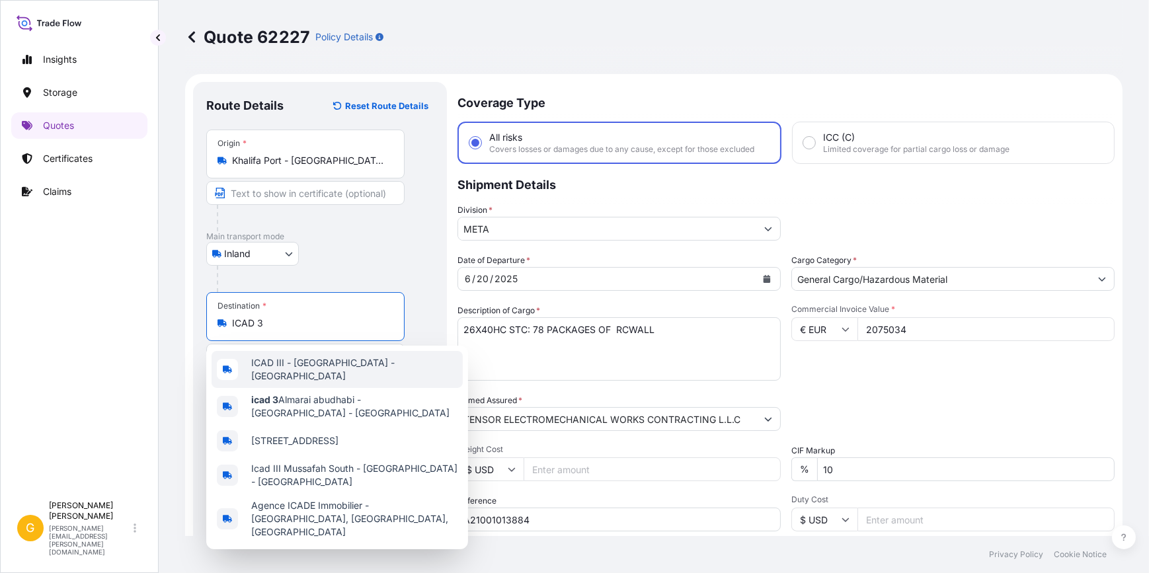
click at [429, 360] on span "ICAD III - Abu Dhabi - United Arab Emirates" at bounding box center [354, 369] width 206 height 26
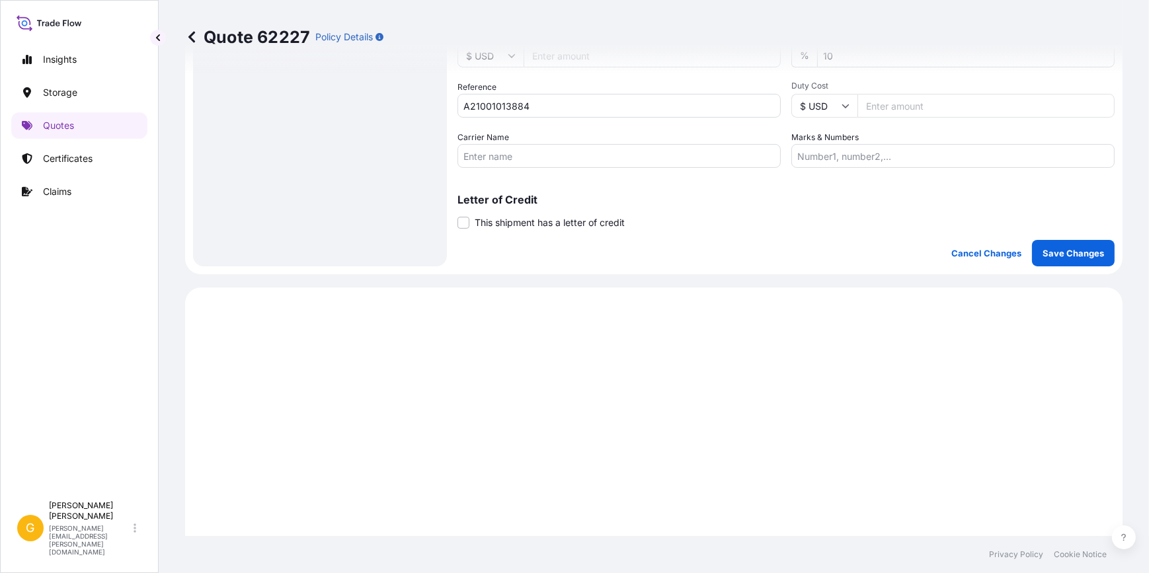
scroll to position [443, 0]
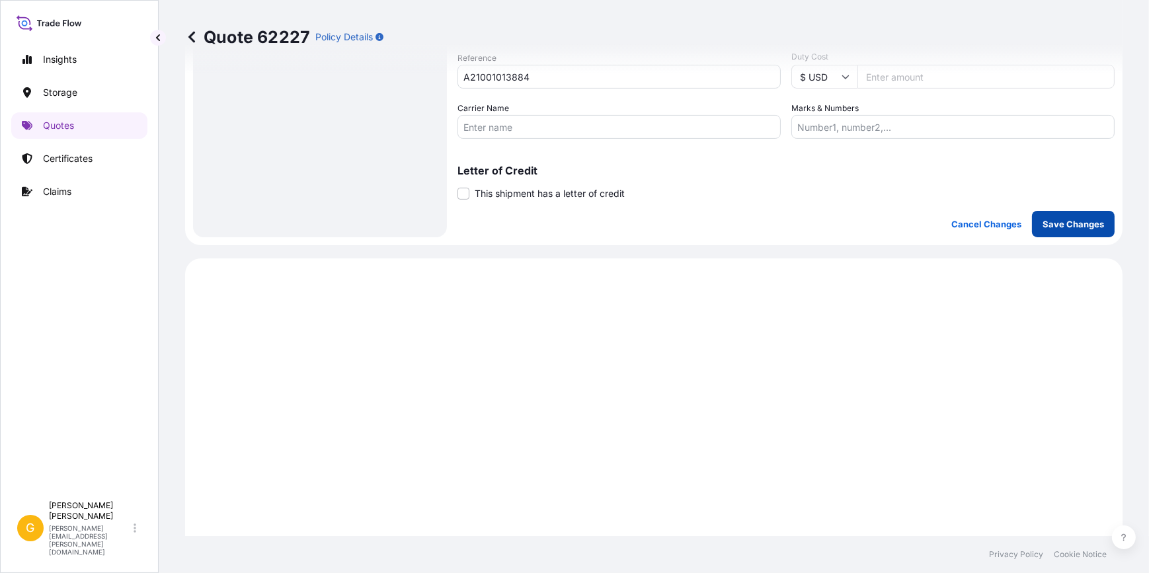
type input "ICAD III - Abu Dhabi - United Arab Emirates"
click at [1082, 224] on p "Save Changes" at bounding box center [1074, 224] width 62 height 13
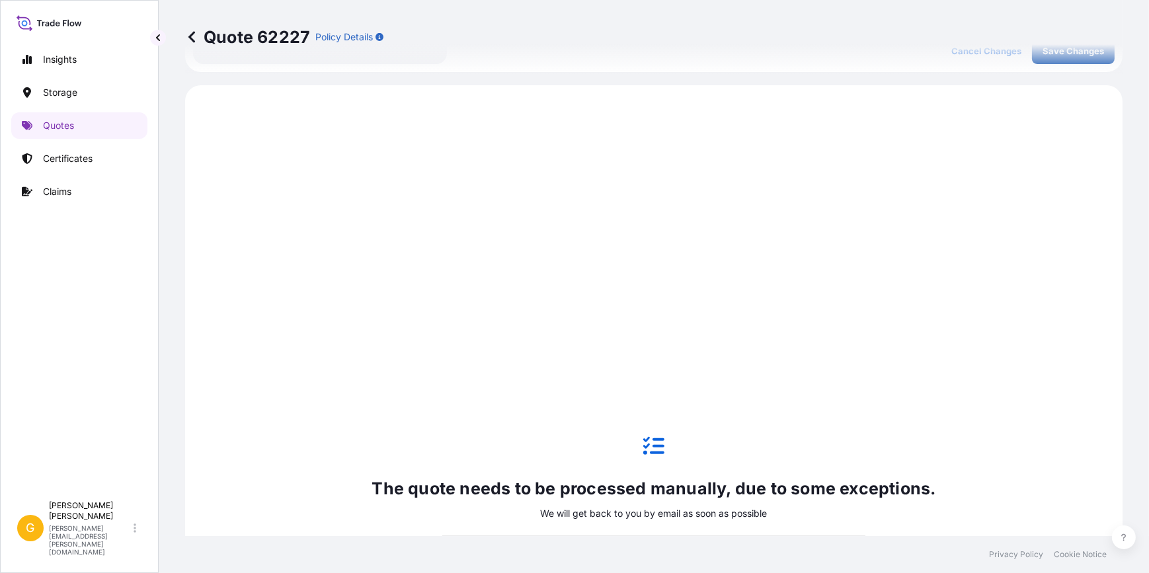
scroll to position [635, 0]
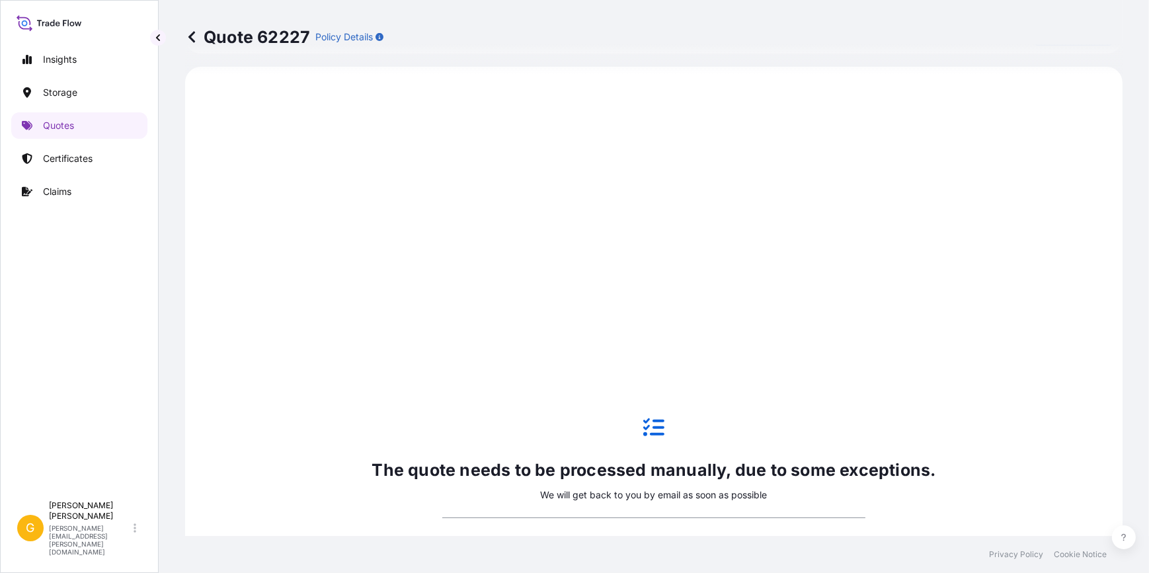
select select "Inland"
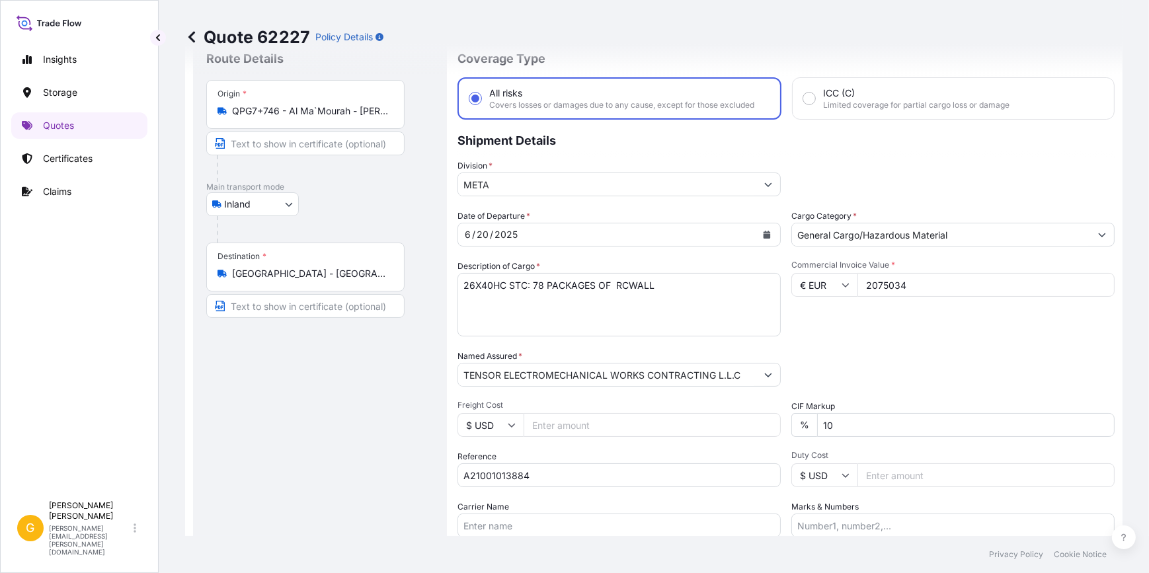
scroll to position [52, 0]
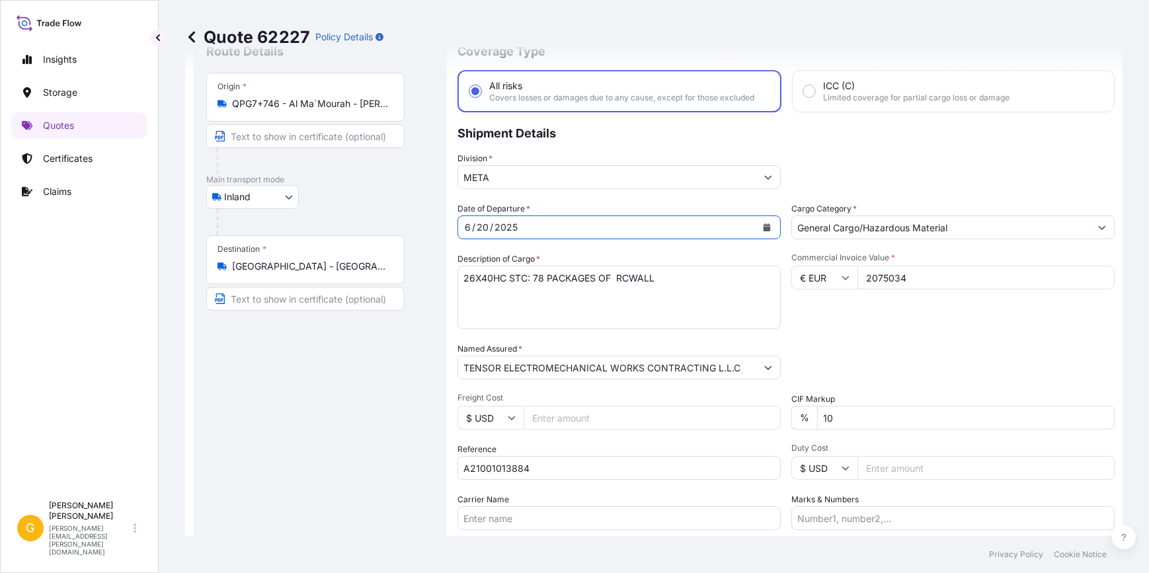
click at [767, 226] on button "Calendar" at bounding box center [767, 227] width 21 height 21
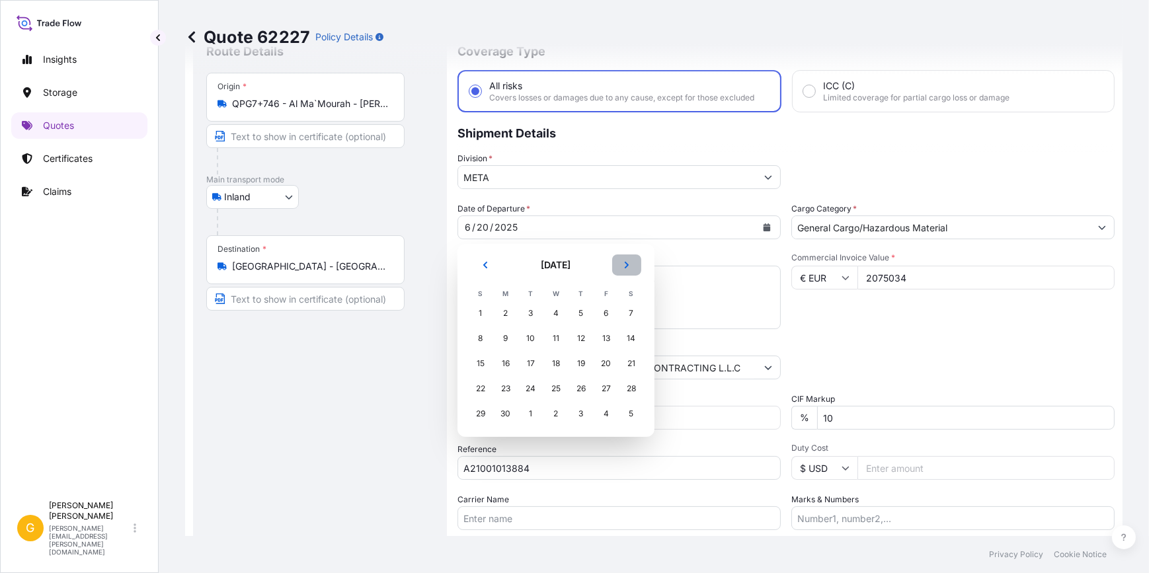
click at [634, 269] on button "Next" at bounding box center [626, 265] width 29 height 21
click at [605, 411] on div "1" at bounding box center [607, 414] width 24 height 24
click at [603, 413] on div "1" at bounding box center [607, 414] width 24 height 24
click at [630, 272] on button "Next" at bounding box center [626, 265] width 29 height 21
click at [505, 437] on div "1" at bounding box center [506, 439] width 24 height 24
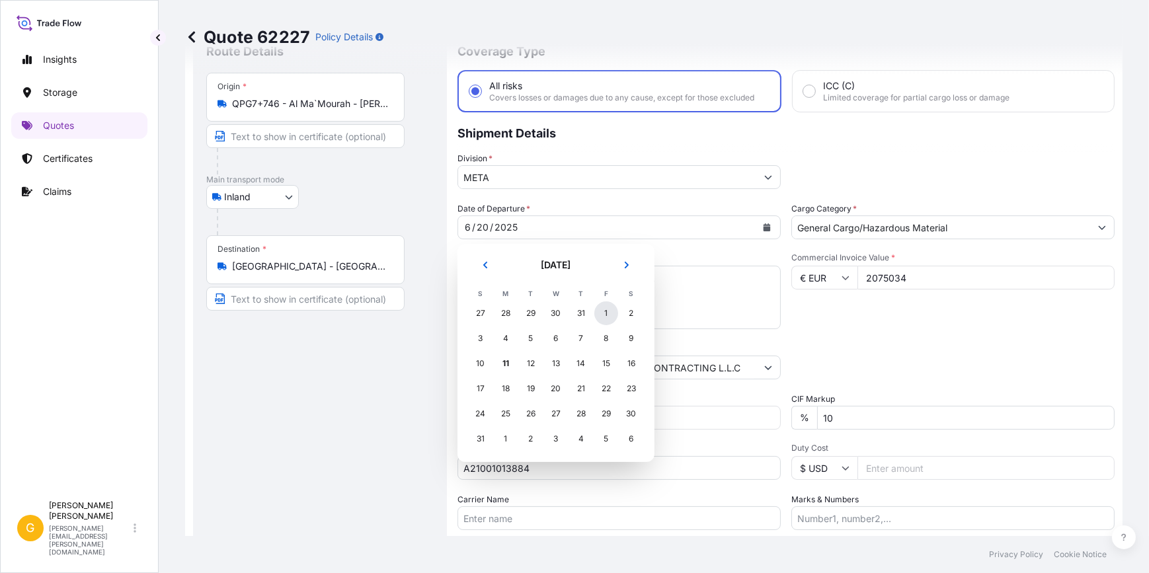
click at [611, 318] on div "1" at bounding box center [607, 314] width 24 height 24
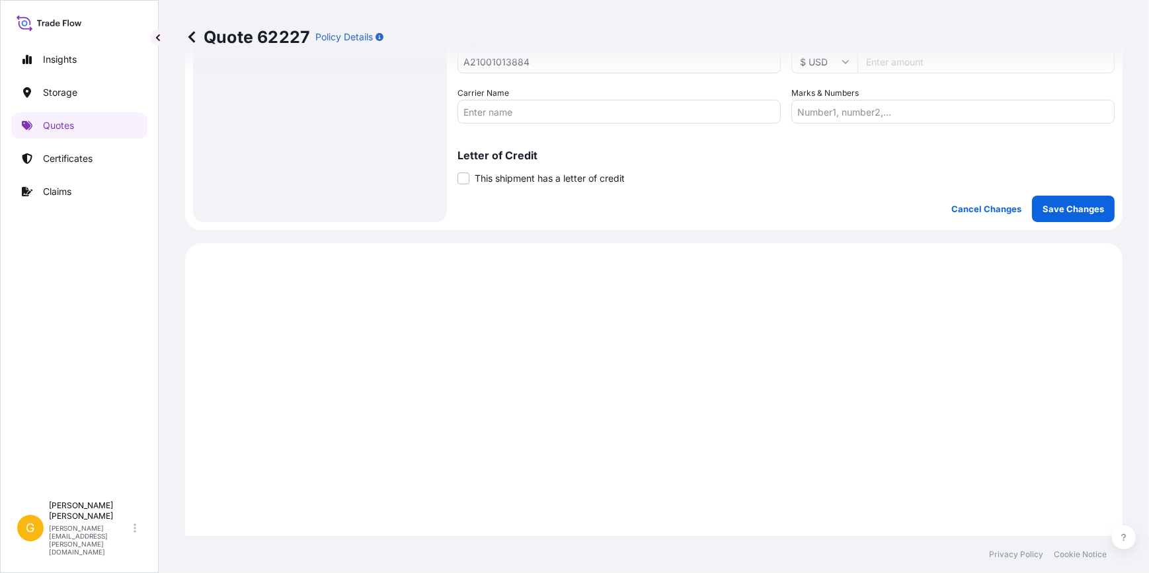
scroll to position [440, 0]
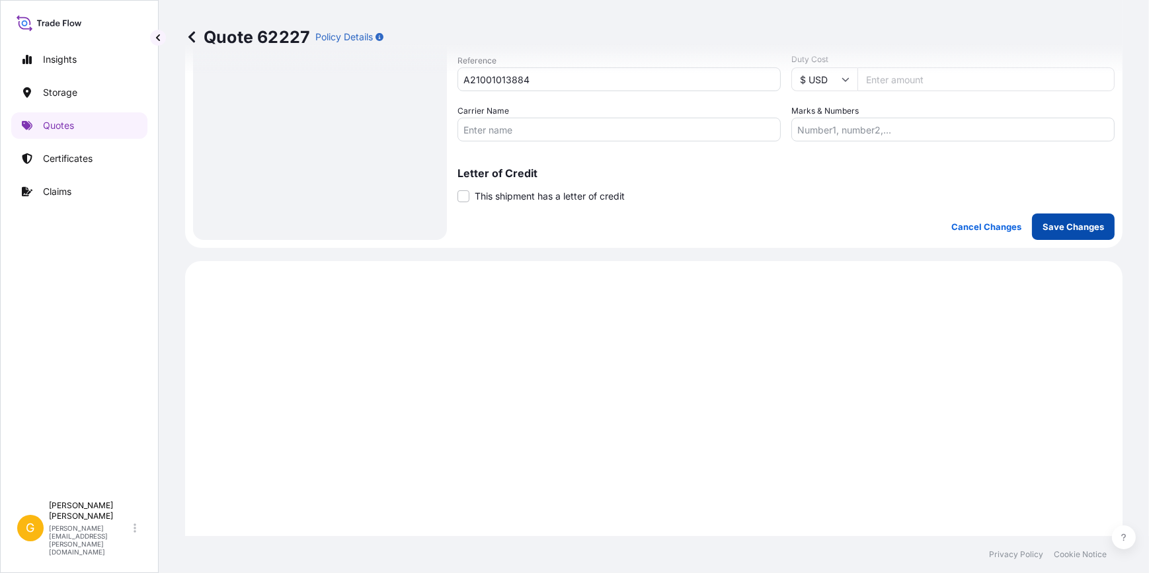
click at [1069, 225] on p "Save Changes" at bounding box center [1074, 226] width 62 height 13
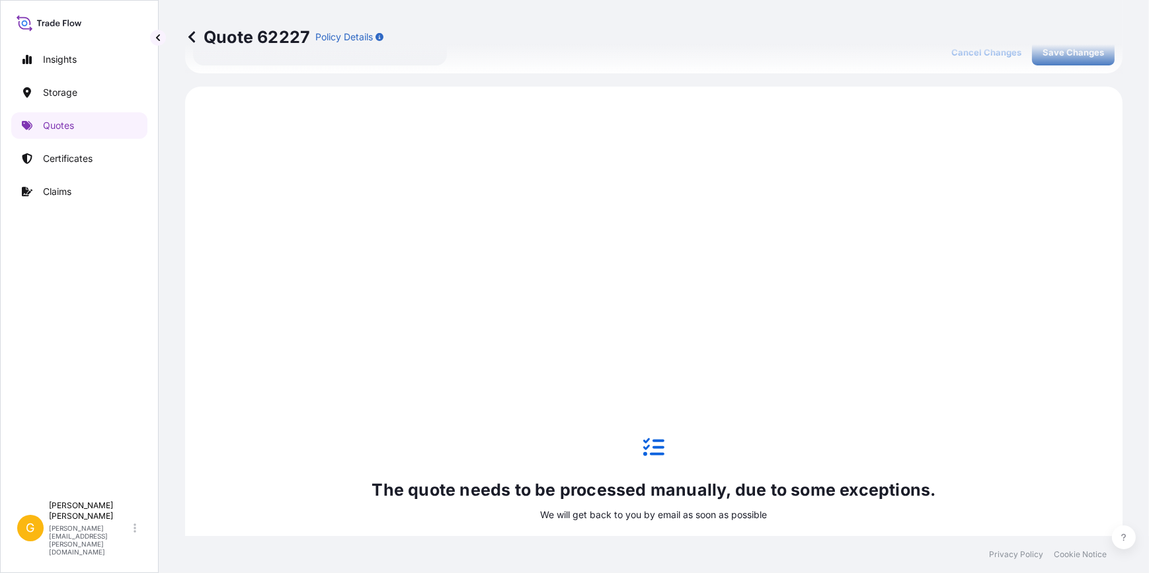
scroll to position [635, 0]
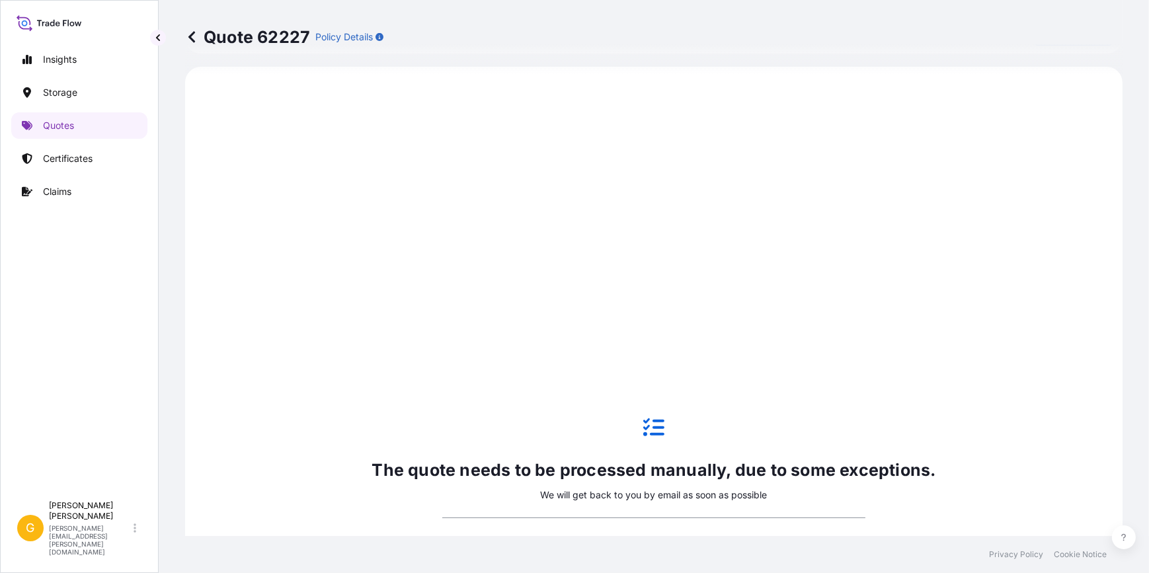
select select "Inland"
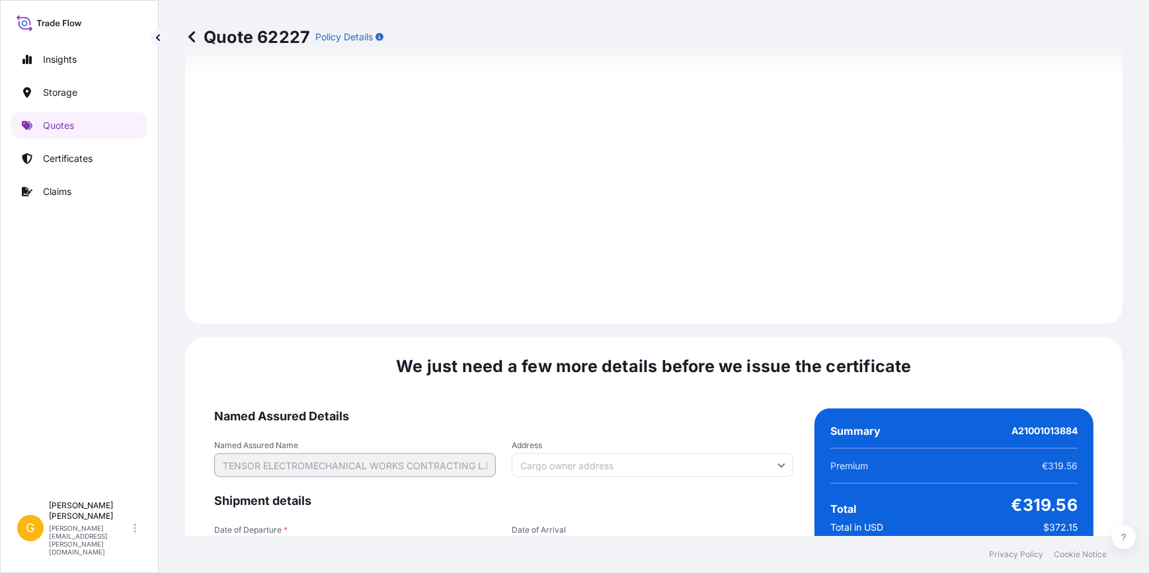
scroll to position [1987, 0]
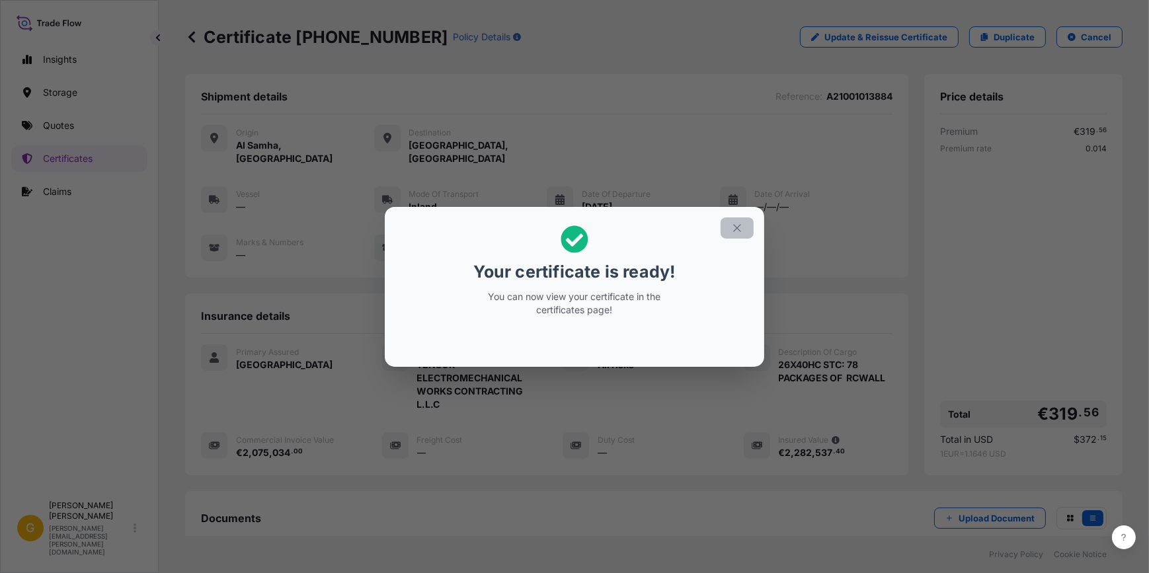
click at [741, 222] on icon "button" at bounding box center [737, 228] width 12 height 12
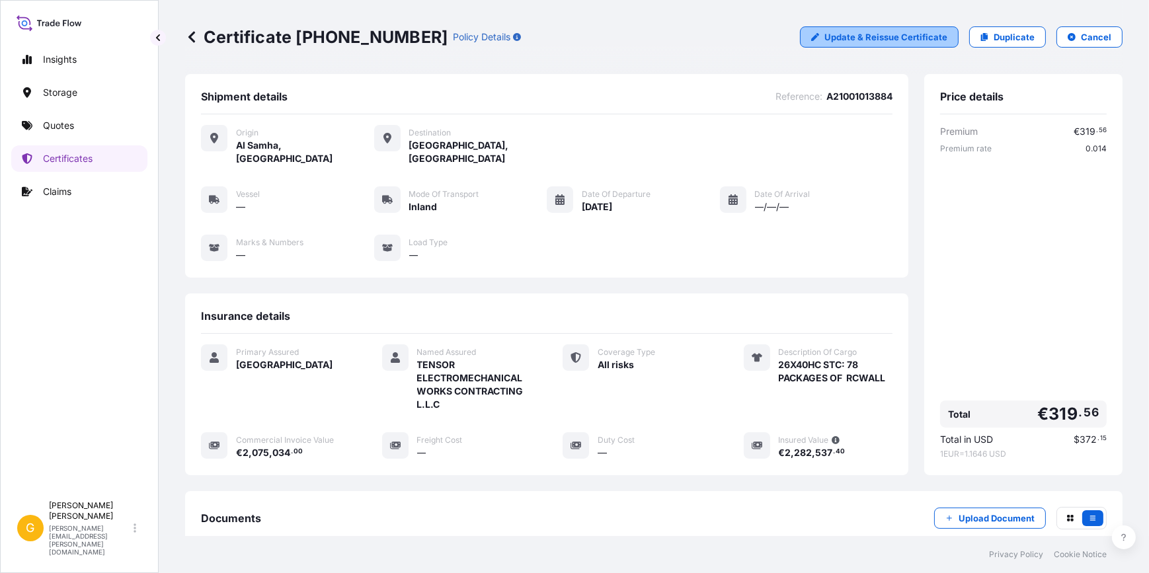
click at [878, 45] on link "Update & Reissue Certificate" at bounding box center [879, 36] width 159 height 21
select select "Inland"
select select "31615"
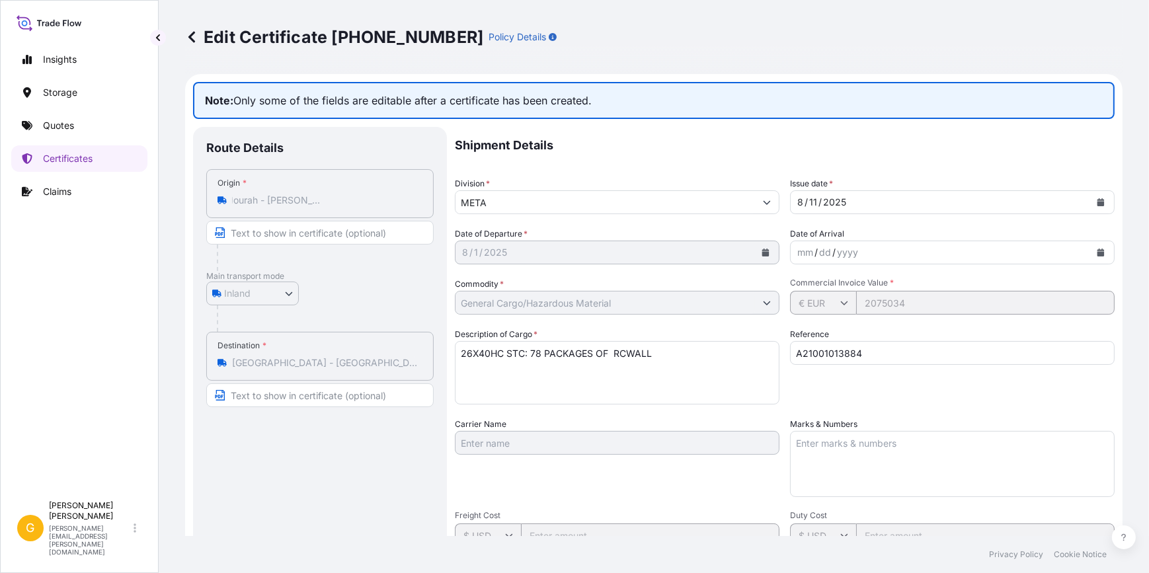
scroll to position [0, 129]
click at [432, 208] on div "Origin * QPG7+746 - Al Ma`Mourah - KHIA 2 - Abu Dhabi - United Arab Emirates" at bounding box center [320, 193] width 228 height 49
click at [352, 299] on div "Inland Air Water Inland" at bounding box center [320, 294] width 228 height 24
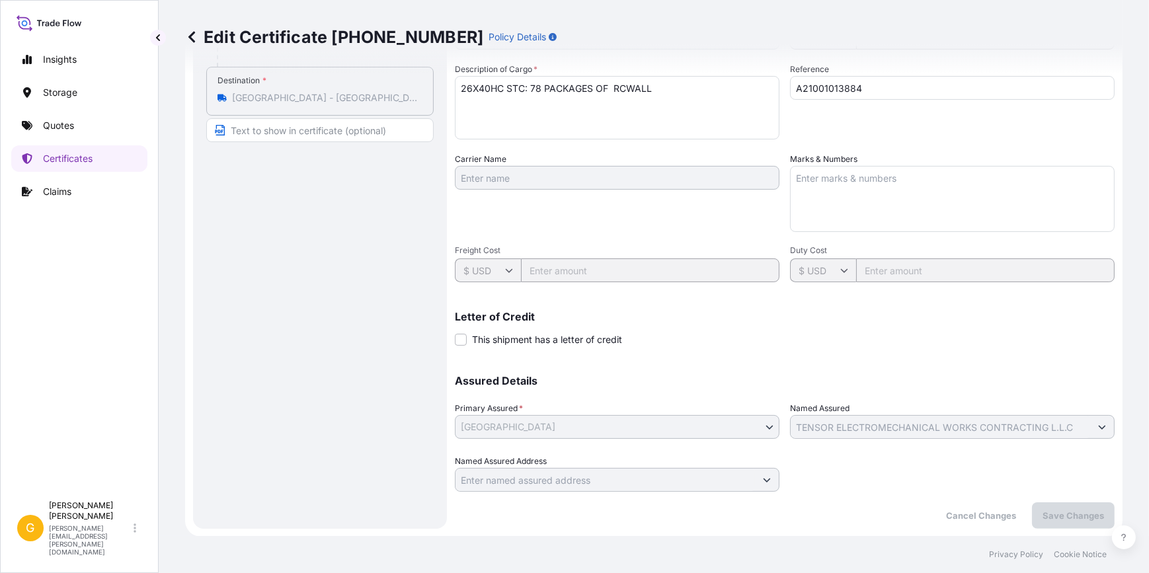
click at [192, 45] on link at bounding box center [191, 36] width 13 height 21
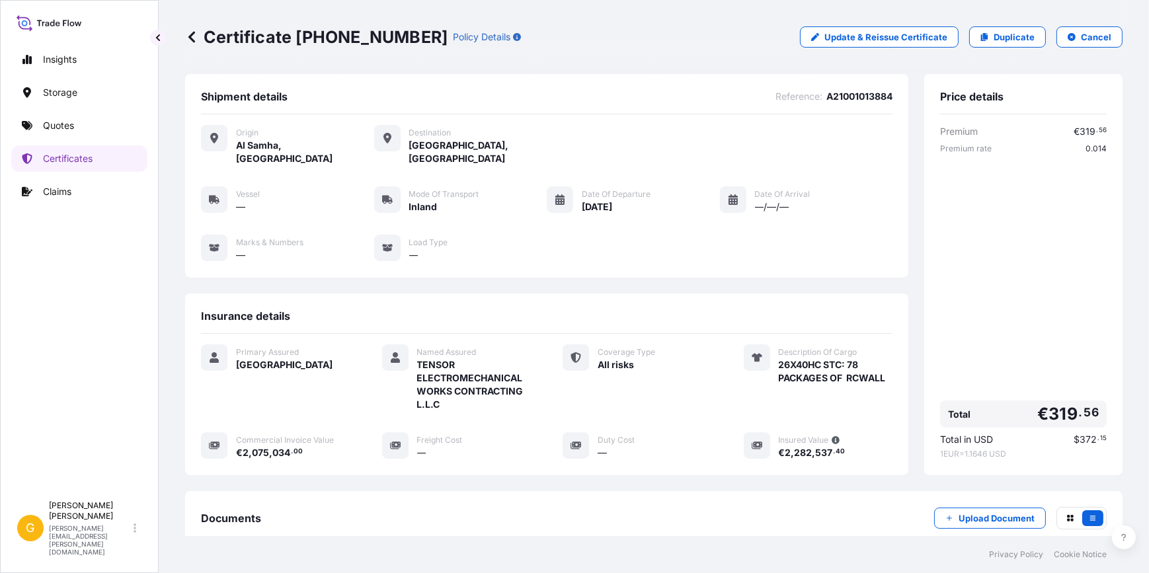
drag, startPoint x: 287, startPoint y: 159, endPoint x: 235, endPoint y: 148, distance: 52.7
click at [236, 148] on span "Al Samha, United Arab Emirates" at bounding box center [305, 152] width 138 height 26
copy span "Al Samha, United Arab Emirates"
drag, startPoint x: 948, startPoint y: 437, endPoint x: 1010, endPoint y: 454, distance: 64.5
click at [1010, 454] on div "Total in USD $ 372 . 15 1 EUR = 1.1646 USD" at bounding box center [1023, 446] width 167 height 26
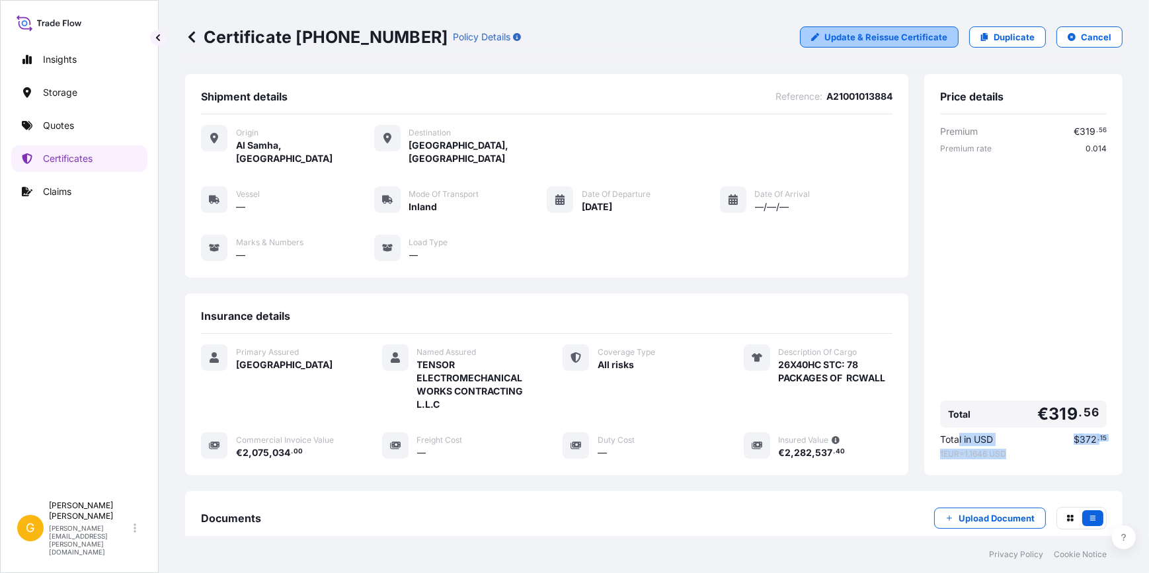
click at [890, 42] on p "Update & Reissue Certificate" at bounding box center [886, 36] width 123 height 13
select select "Inland"
select select "31615"
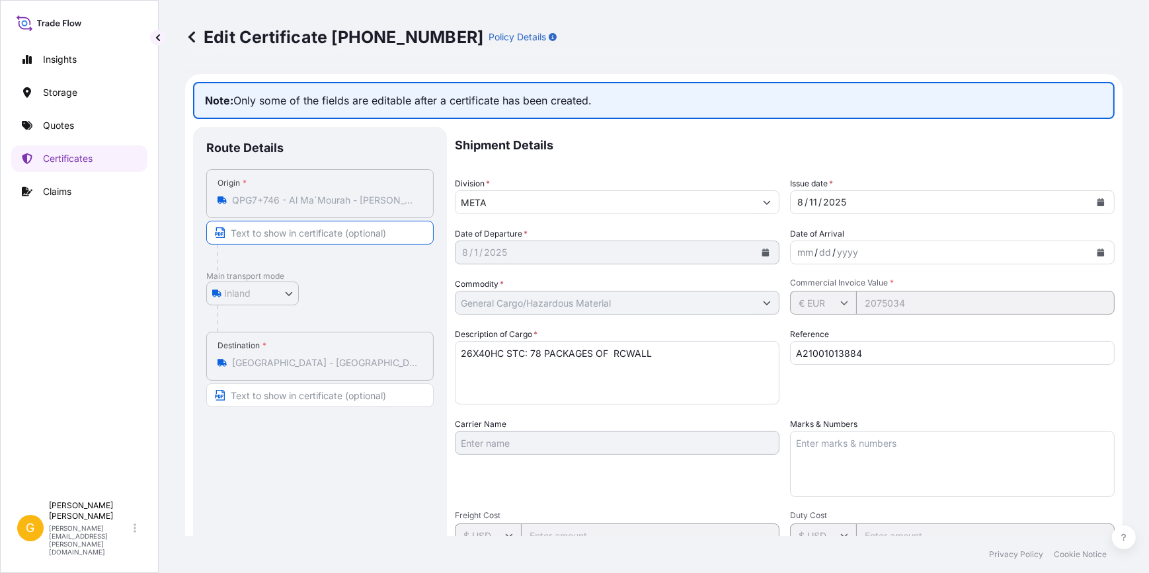
click at [345, 239] on input "Text to appear on certificate" at bounding box center [320, 233] width 228 height 24
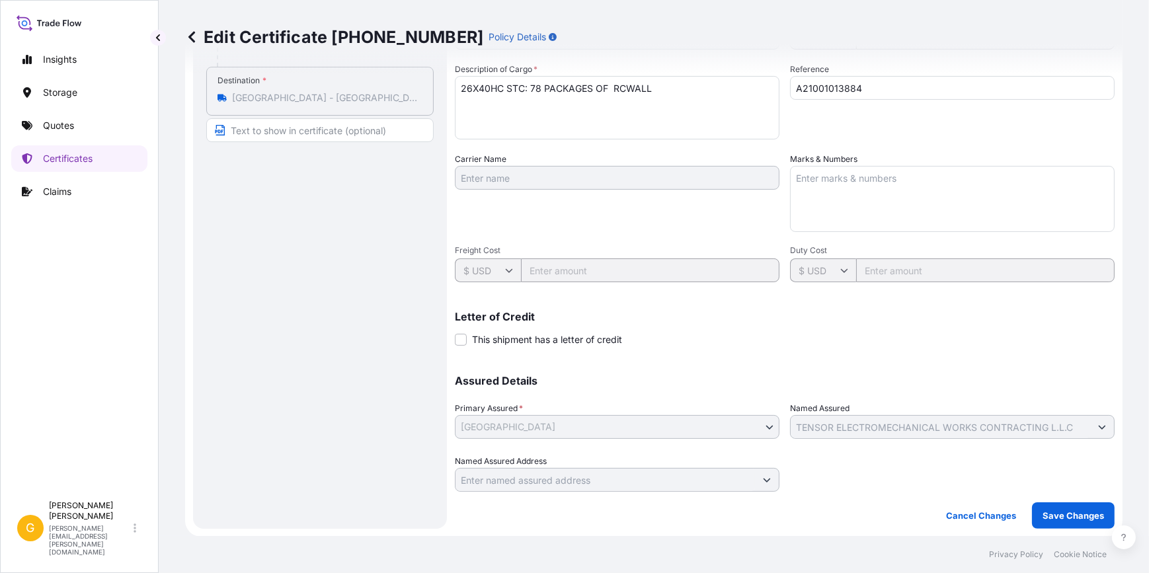
scroll to position [53, 0]
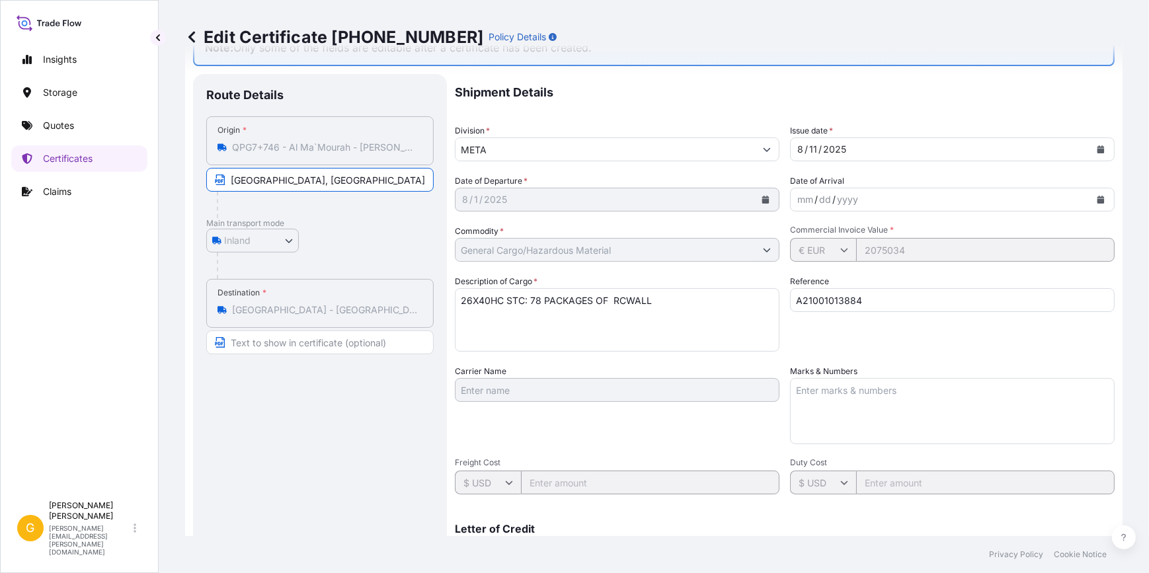
type input "KHALIFA PORT, ABU DHABI"
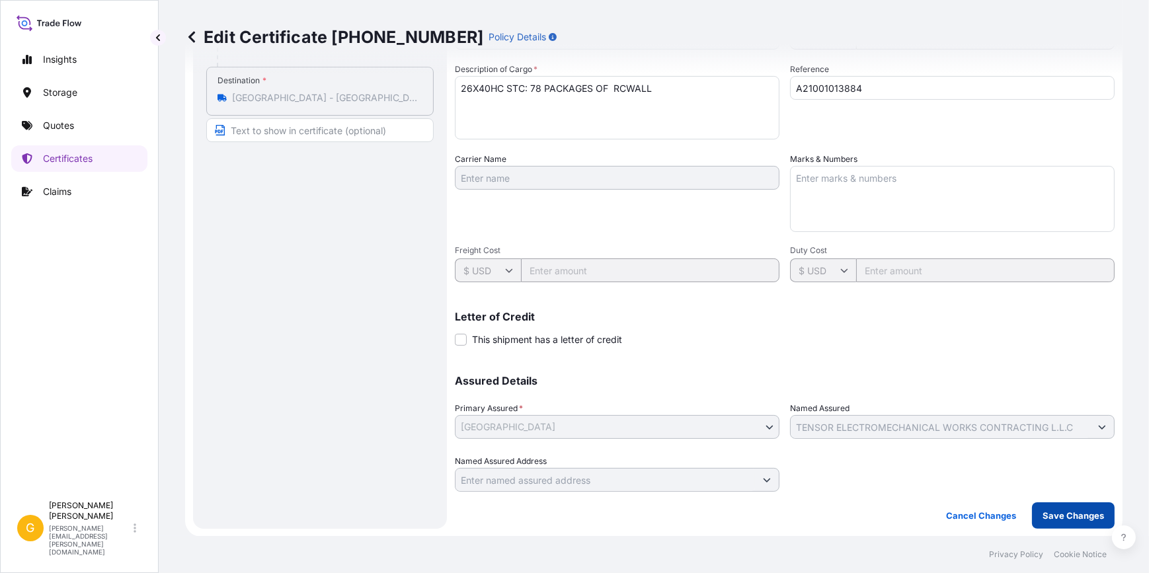
click at [1066, 516] on p "Save Changes" at bounding box center [1074, 515] width 62 height 13
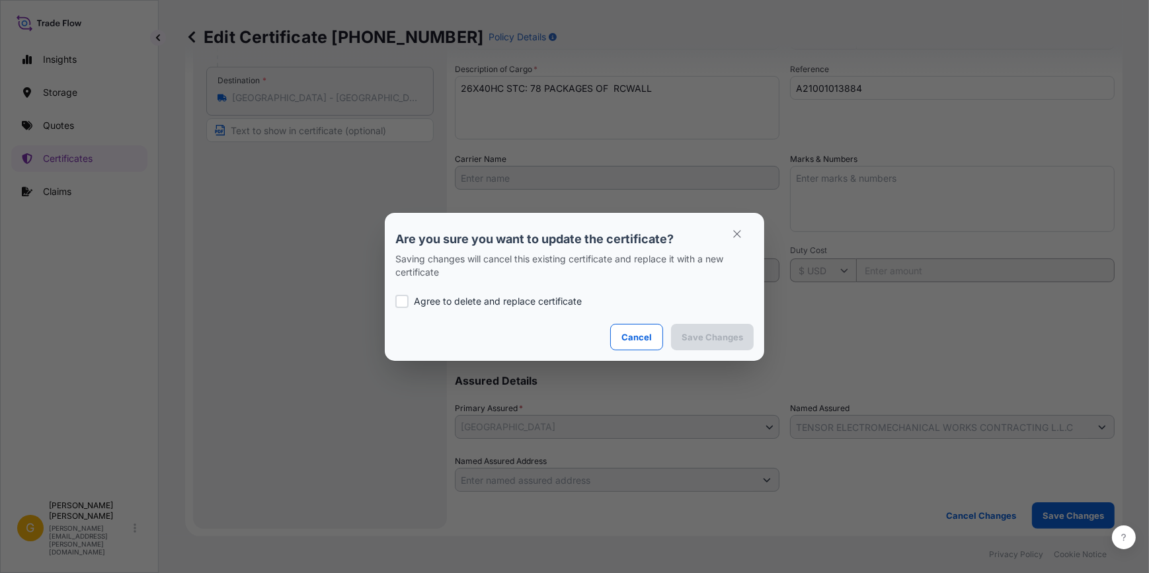
click at [442, 300] on p "Agree to delete and replace certificate" at bounding box center [498, 301] width 168 height 13
checkbox input "true"
click at [719, 342] on p "Save Changes" at bounding box center [713, 337] width 62 height 13
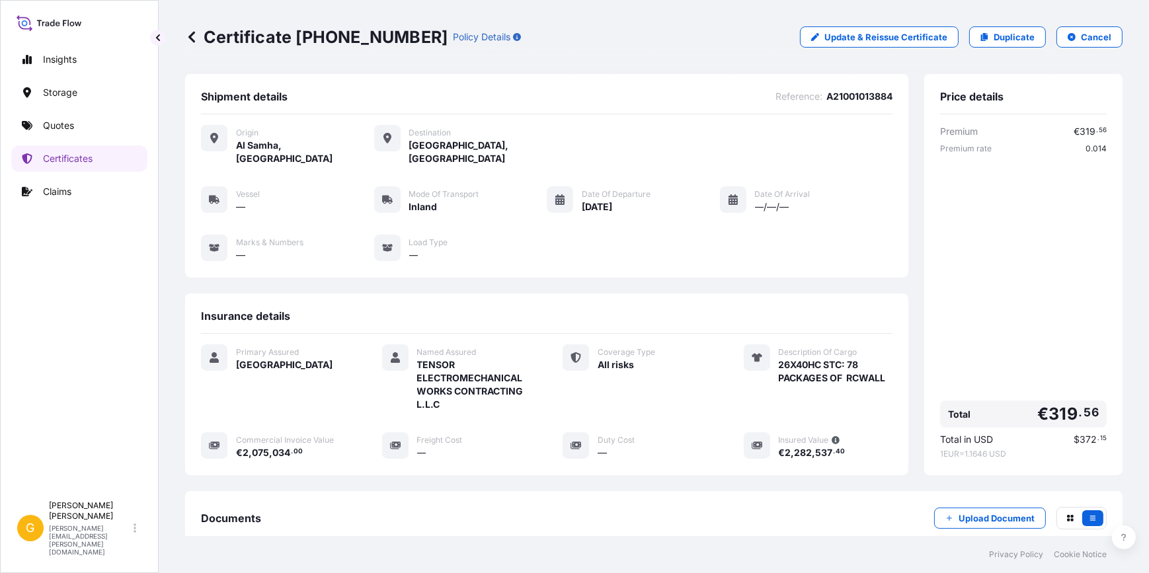
scroll to position [160, 0]
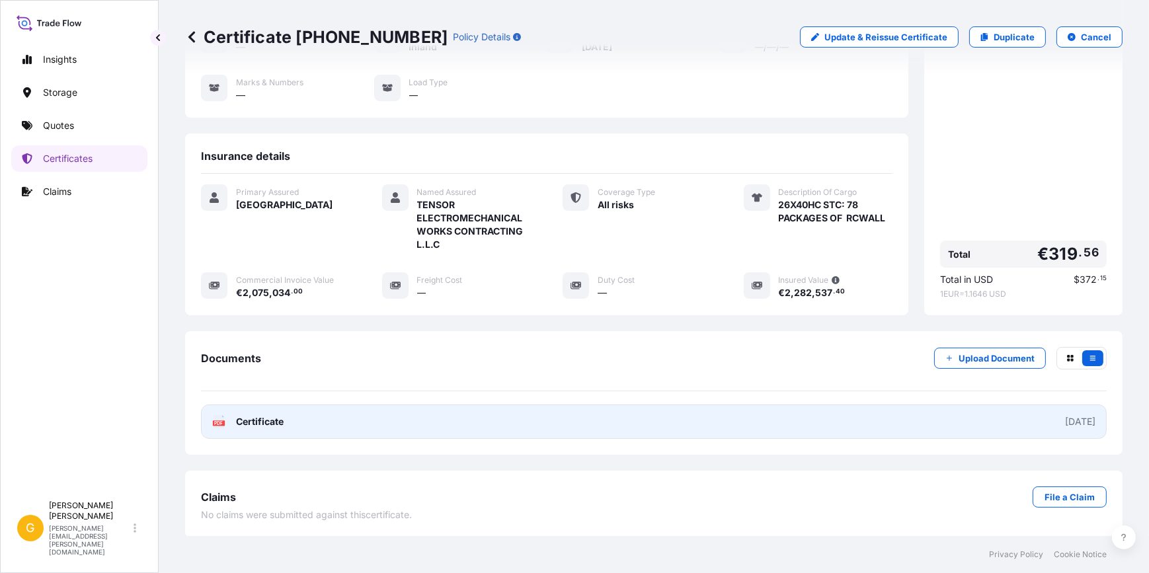
click at [533, 419] on link "PDF Certificate 2025-08-11" at bounding box center [654, 422] width 906 height 34
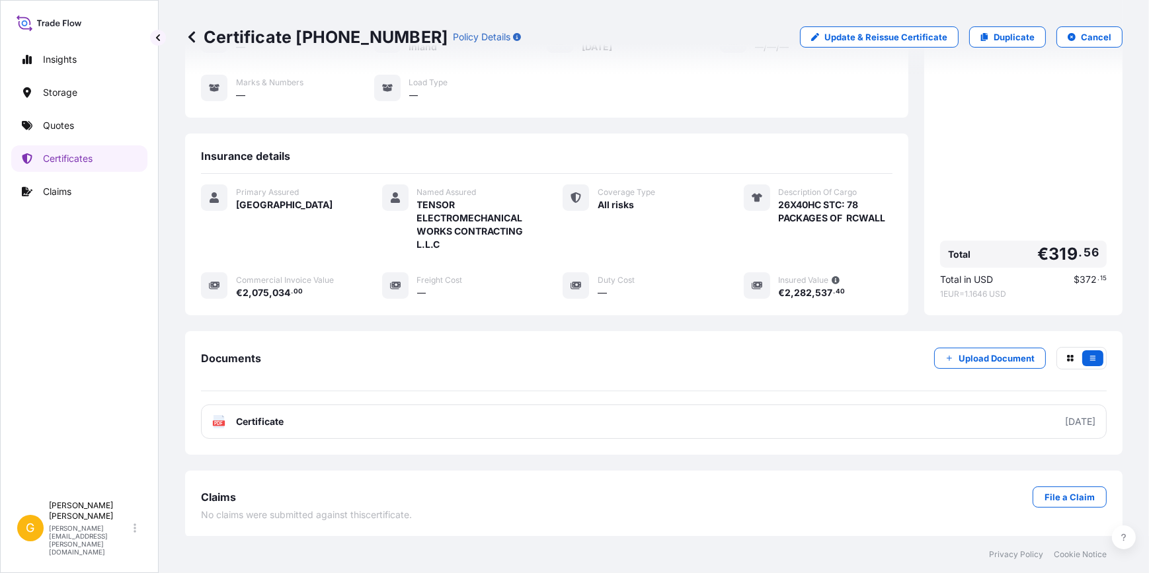
scroll to position [0, 0]
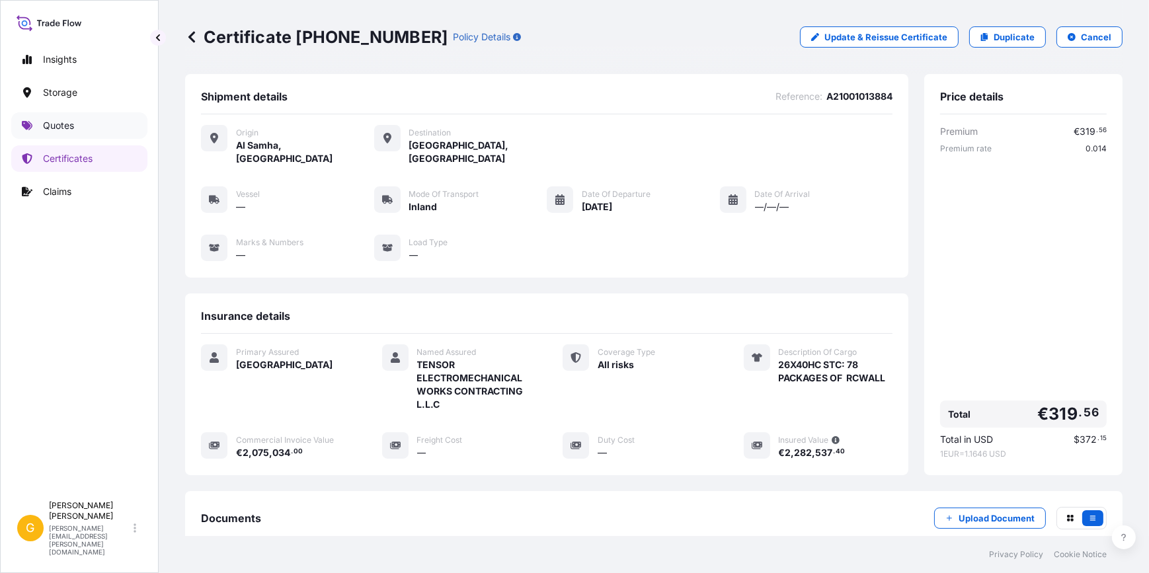
click at [61, 120] on p "Quotes" at bounding box center [58, 125] width 31 height 13
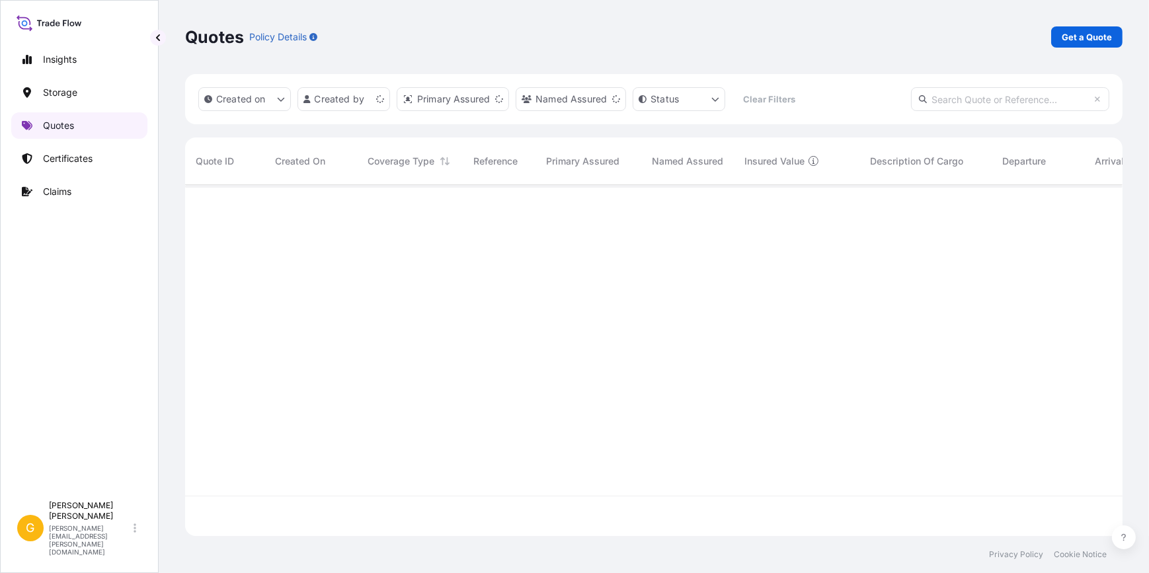
scroll to position [349, 929]
click at [962, 99] on input "text" at bounding box center [1010, 99] width 198 height 24
paste input "RFQ M063/2025"
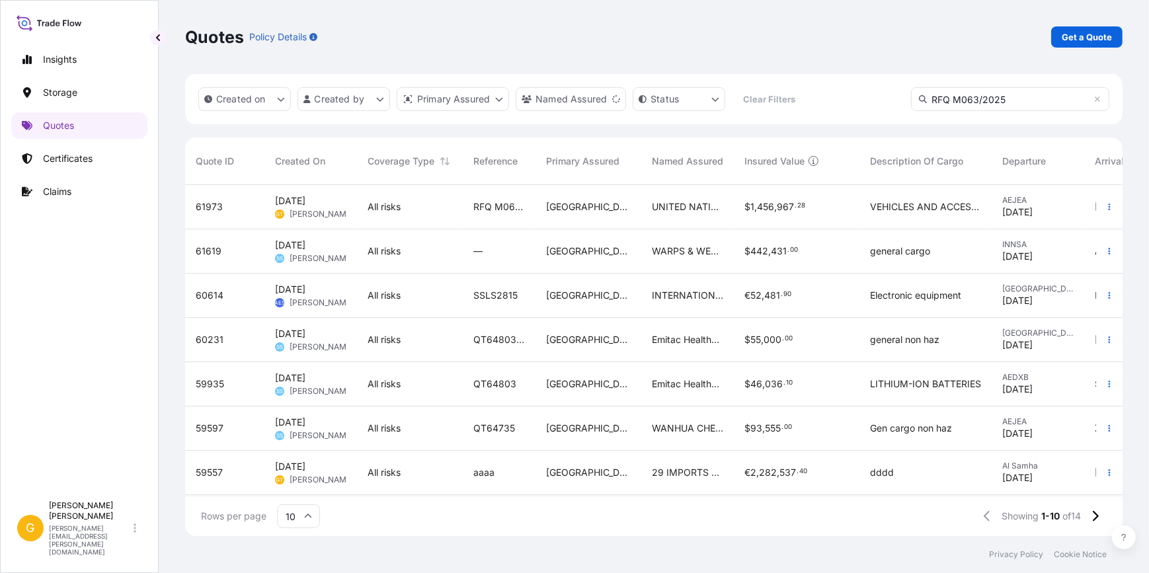
click at [1011, 103] on input "RFQ M063/2025" at bounding box center [1010, 99] width 198 height 24
type input "RFQ M063/2025"
click at [218, 207] on span "61973" at bounding box center [209, 206] width 27 height 13
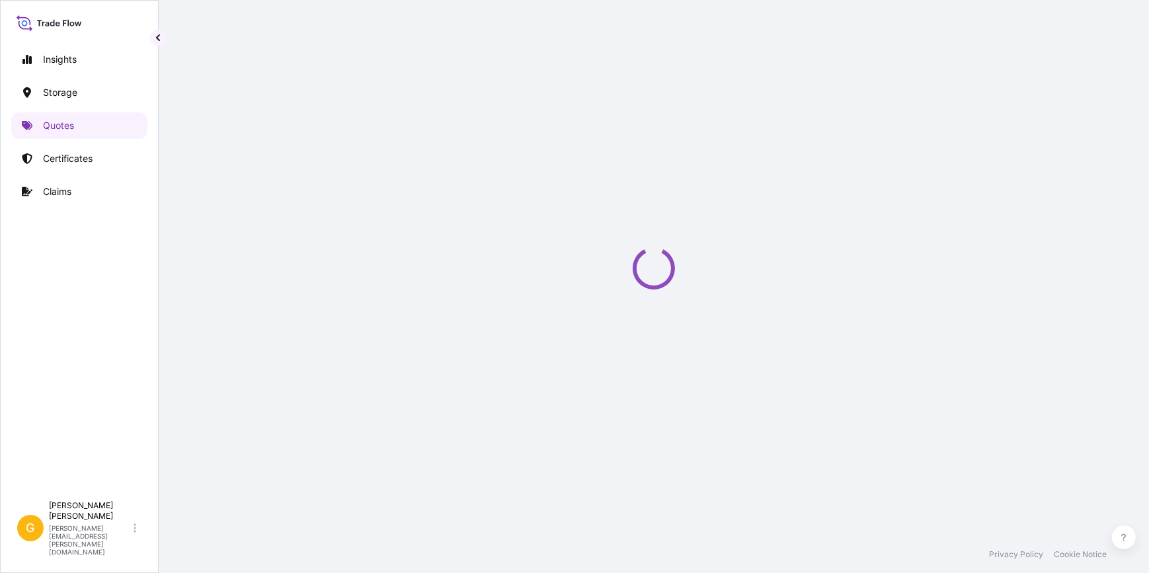
select select "Water"
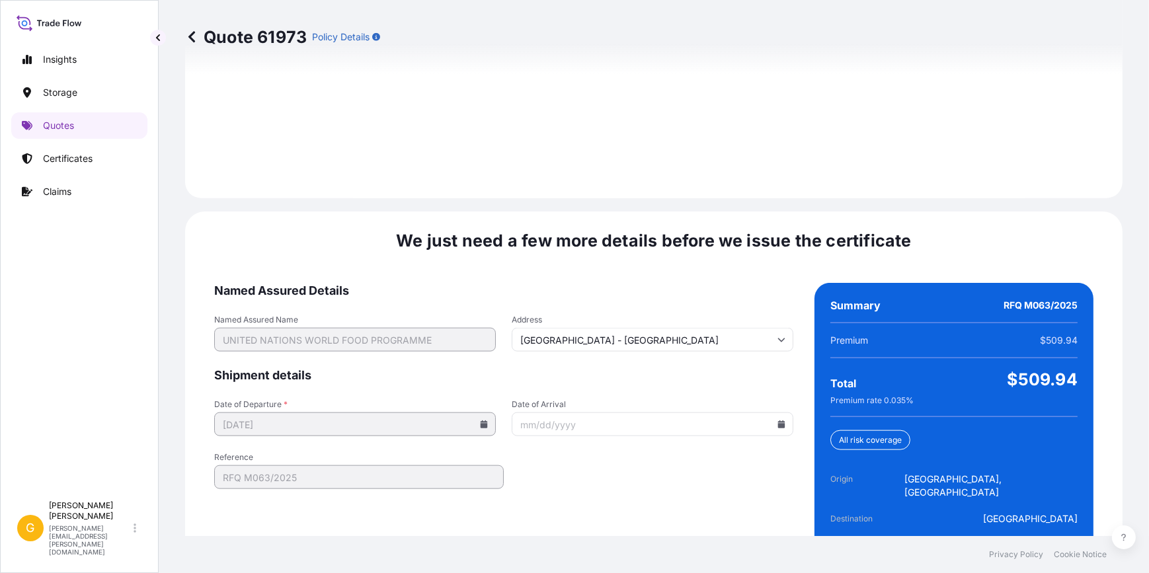
scroll to position [1918, 0]
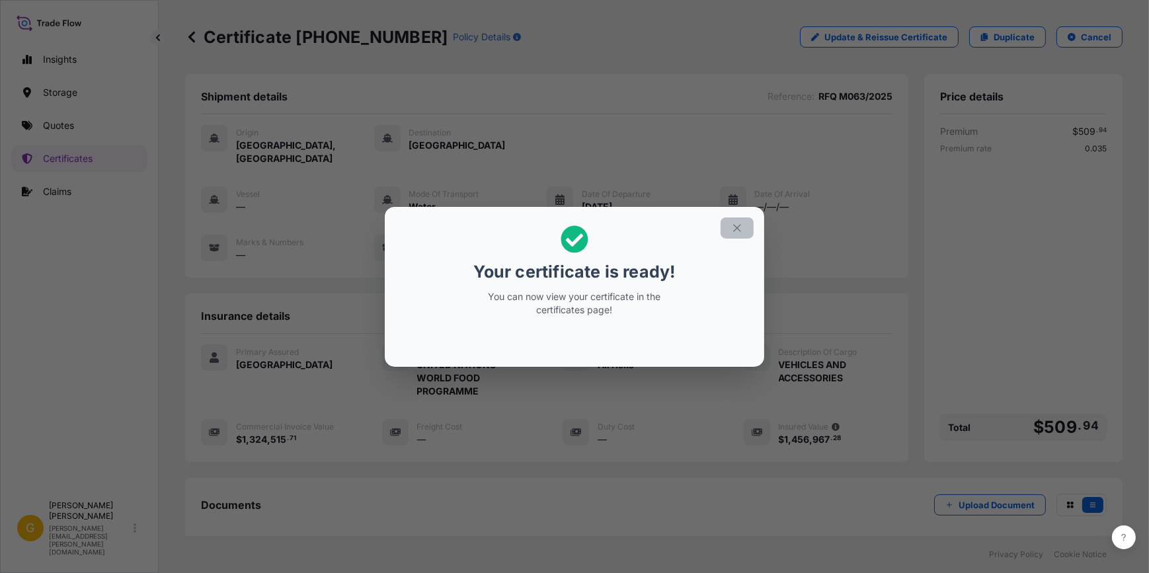
click at [741, 228] on icon "button" at bounding box center [737, 228] width 12 height 12
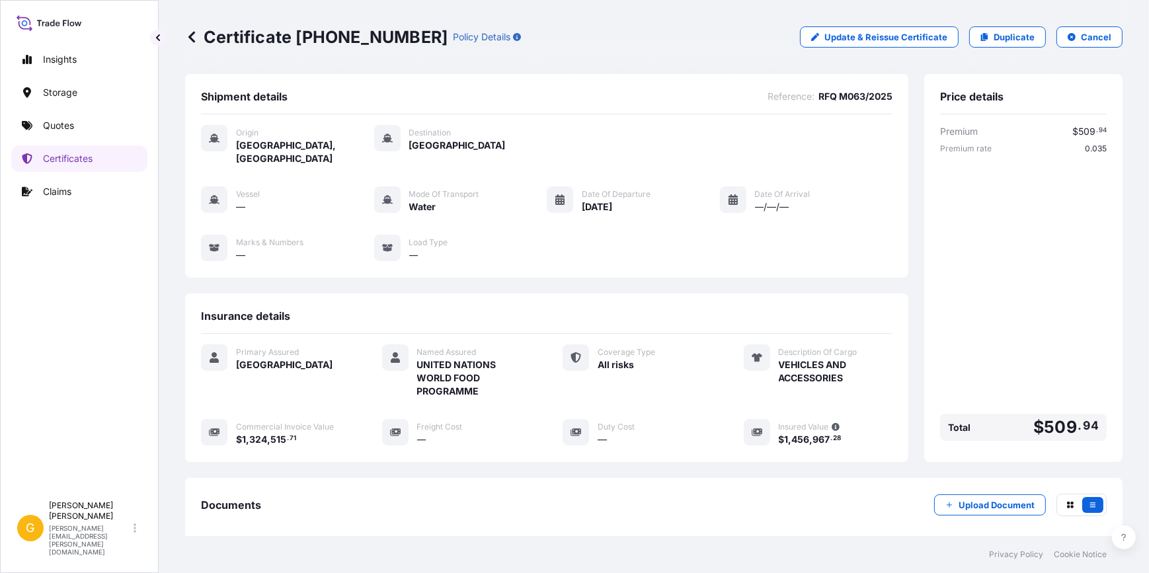
scroll to position [147, 0]
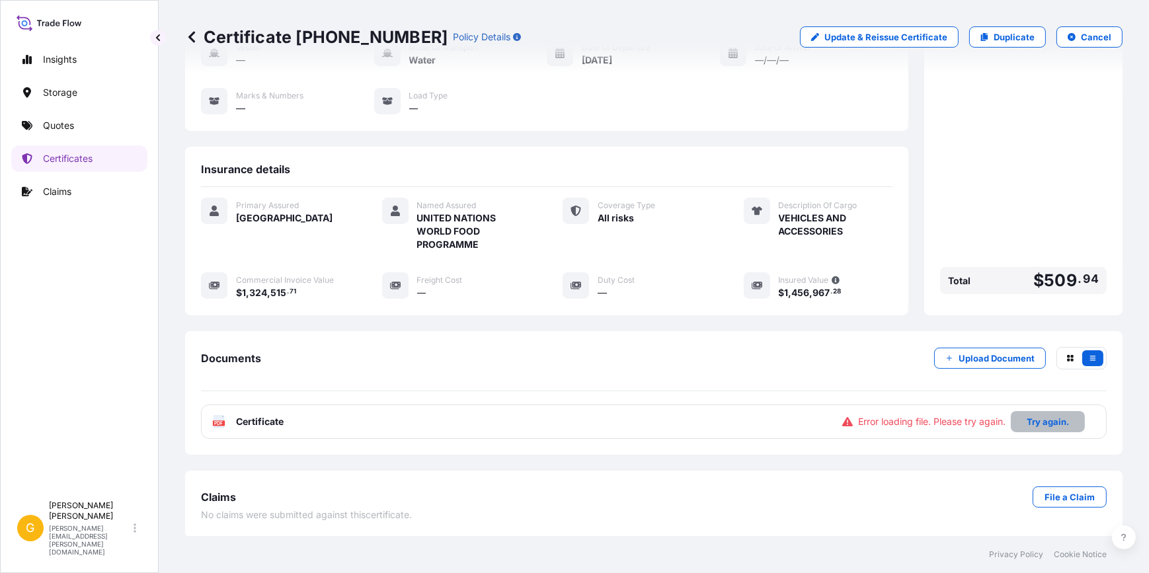
click at [1034, 415] on p "Try again." at bounding box center [1048, 421] width 42 height 13
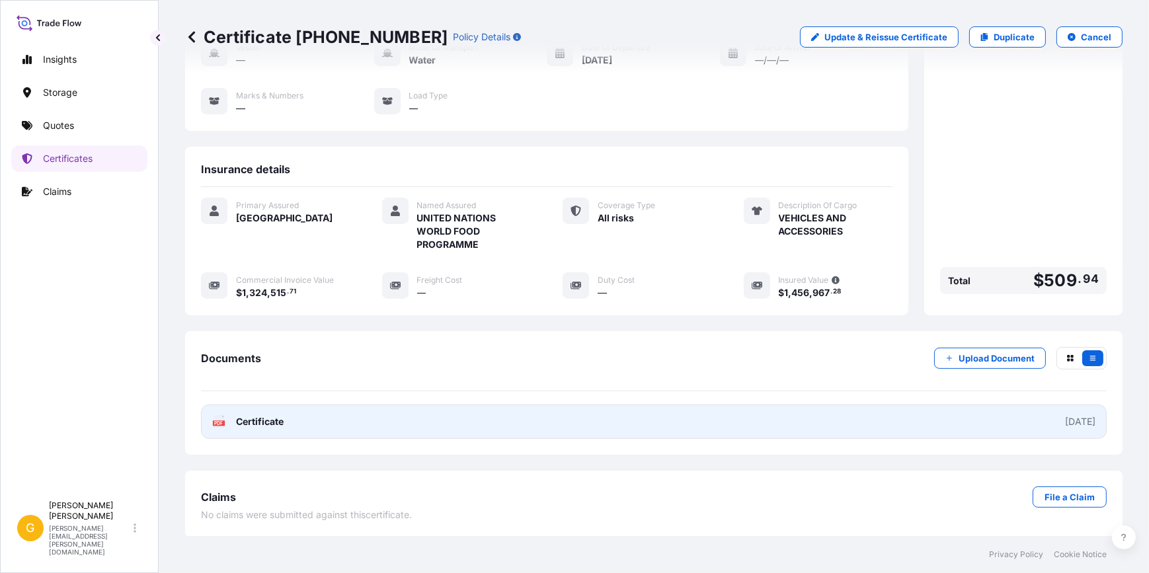
click at [1015, 417] on link "PDF Certificate 2025-08-11" at bounding box center [654, 422] width 906 height 34
